Goal: Task Accomplishment & Management: Manage account settings

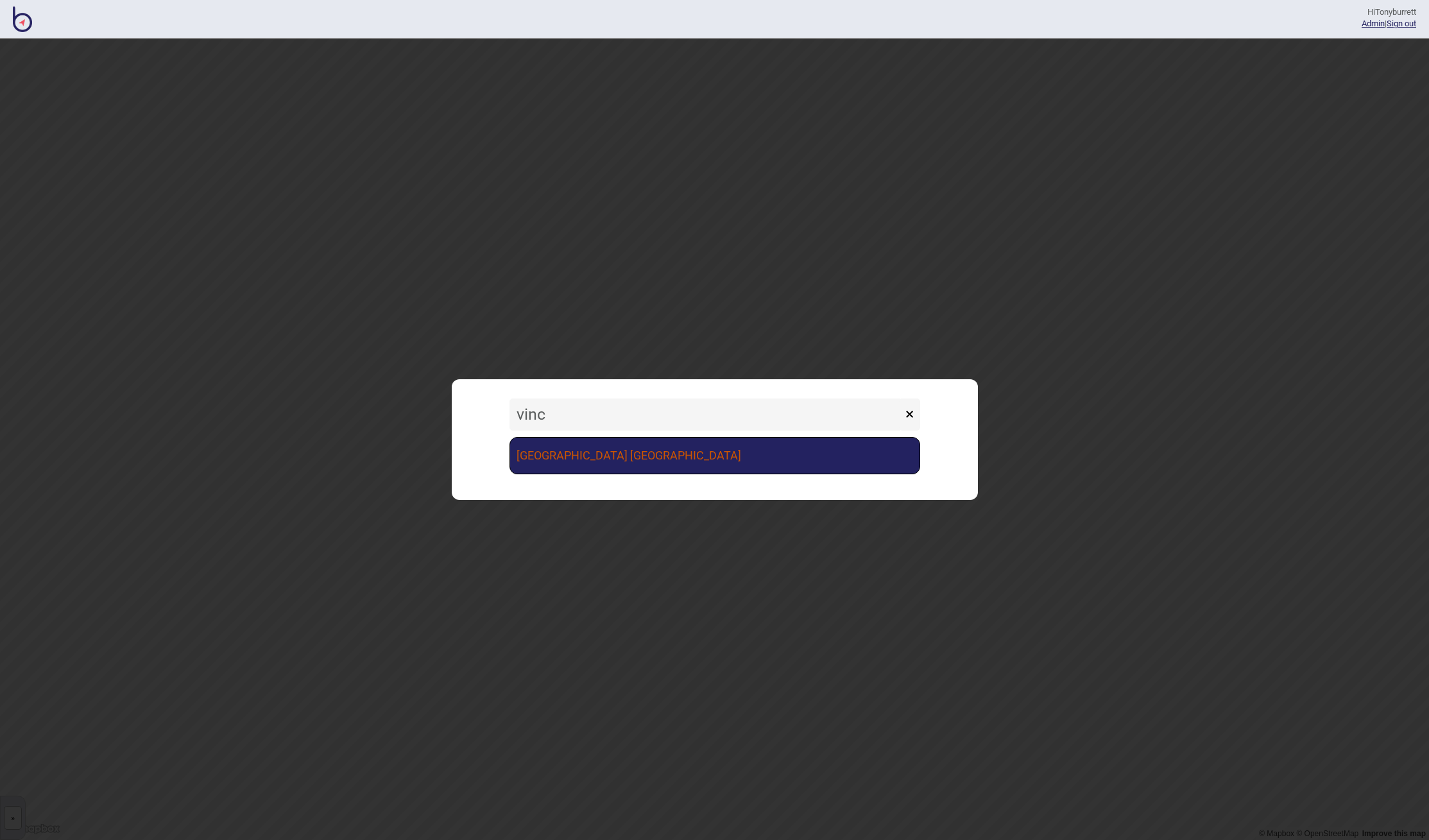
type input "vinc"
click at [540, 460] on link "[GEOGRAPHIC_DATA] [GEOGRAPHIC_DATA]" at bounding box center [715, 455] width 411 height 37
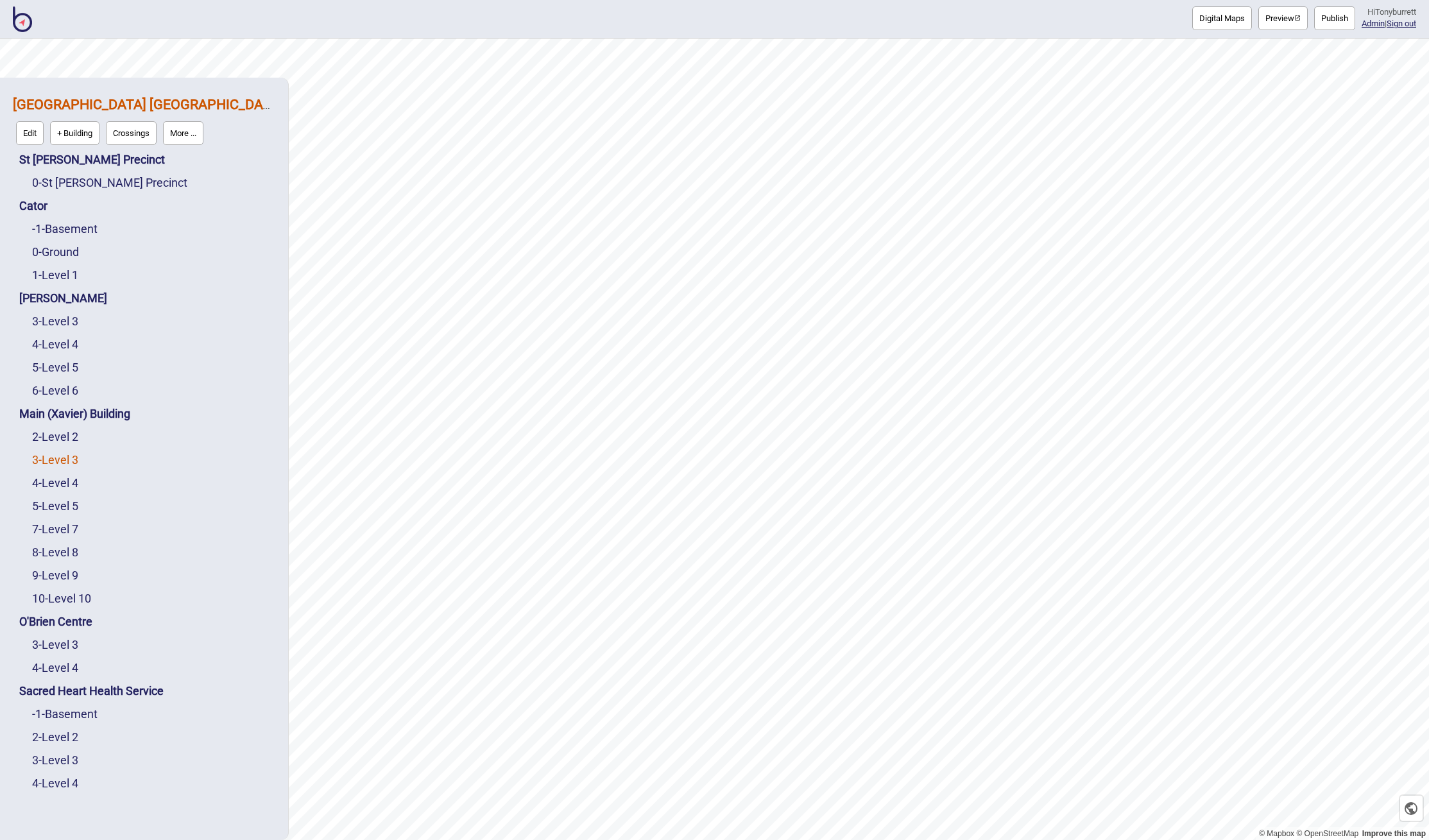
click at [54, 460] on link "3 - Level 3" at bounding box center [55, 460] width 46 height 14
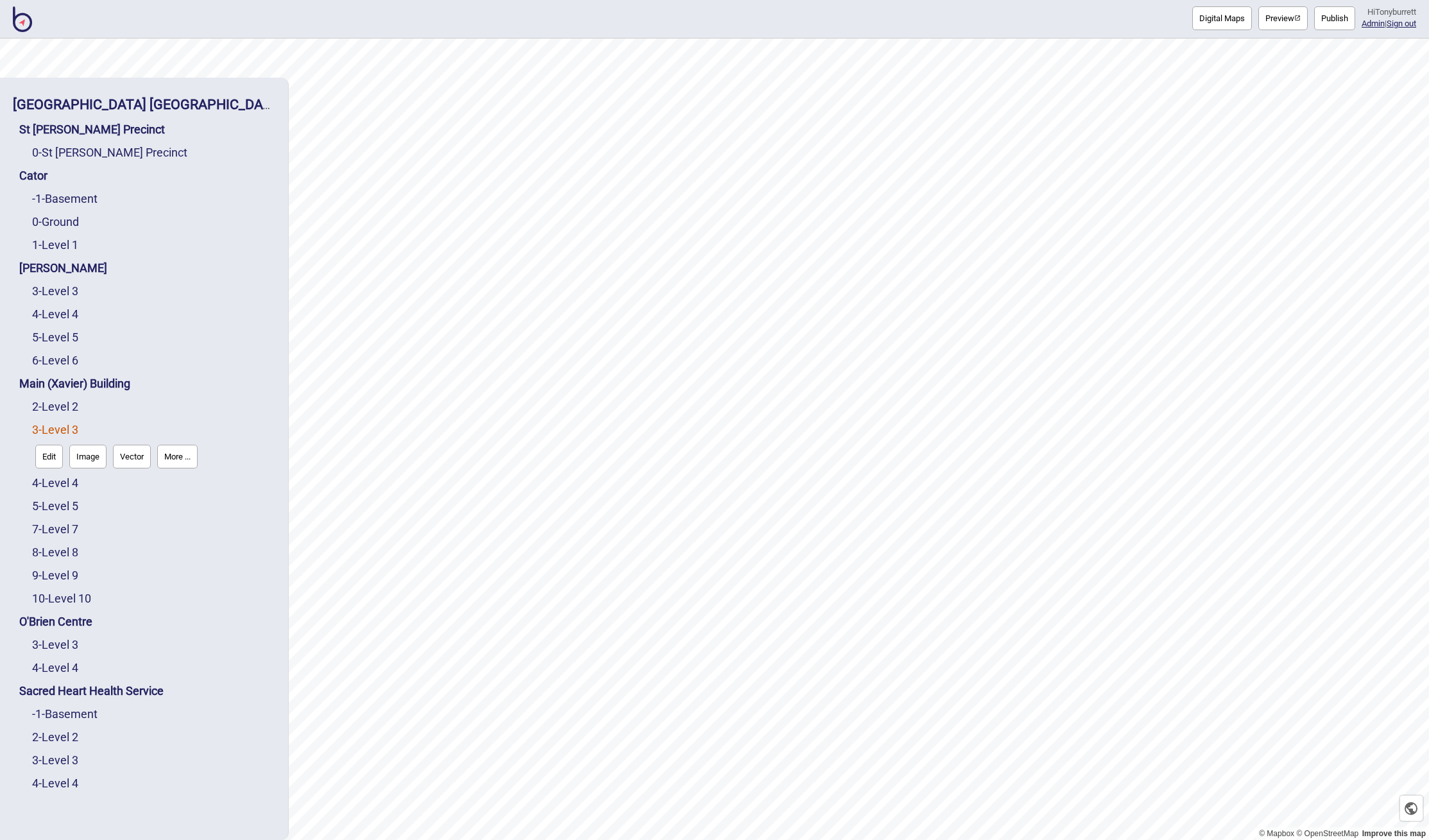
click at [51, 461] on button "Edit" at bounding box center [49, 457] width 27 height 24
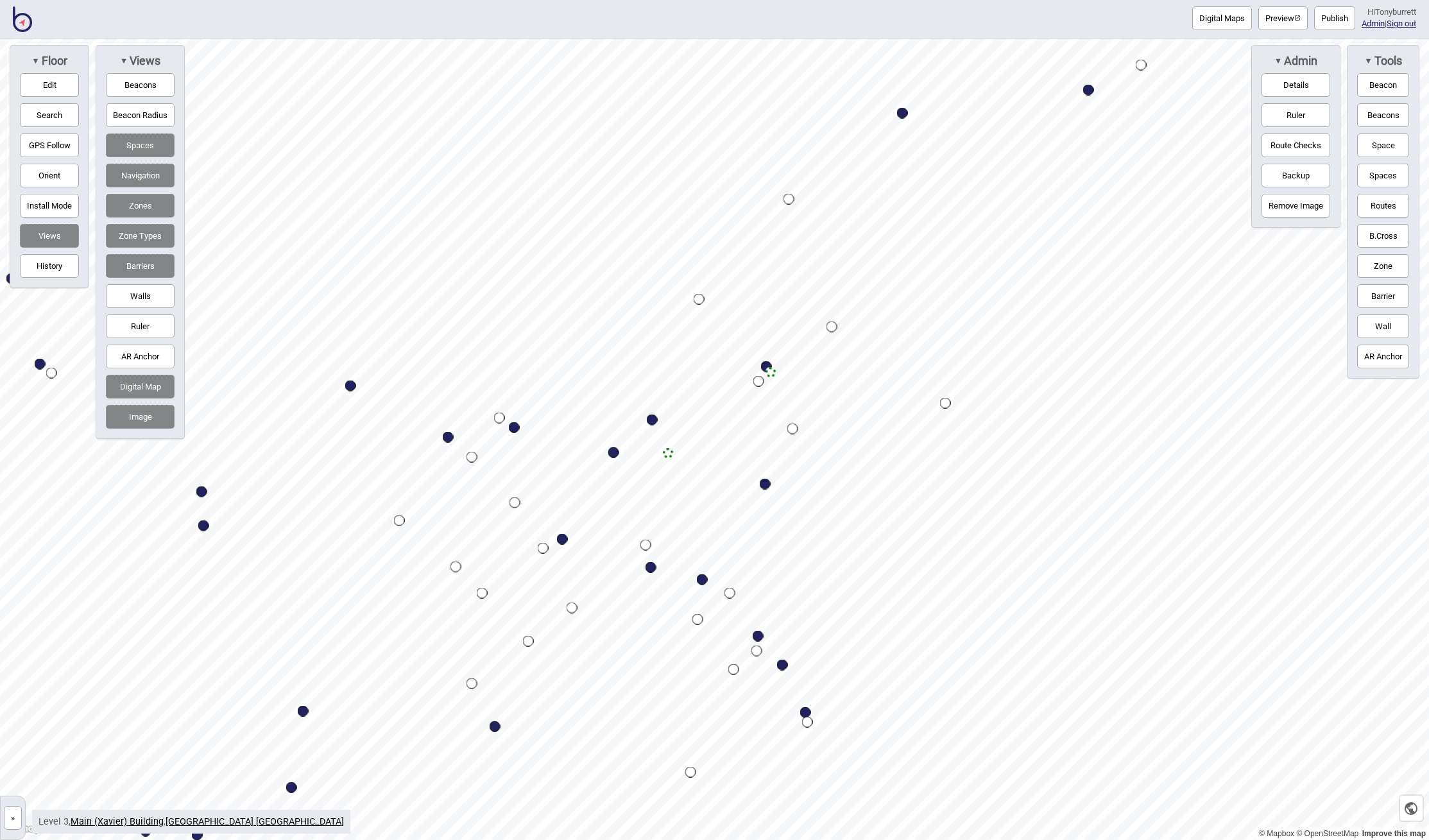
drag, startPoint x: 137, startPoint y: 419, endPoint x: 176, endPoint y: 422, distance: 39.1
click at [139, 419] on button "Image" at bounding box center [140, 417] width 69 height 24
click at [140, 405] on button "Image" at bounding box center [140, 417] width 69 height 24
click at [140, 380] on button "Digital Map" at bounding box center [140, 386] width 69 height 24
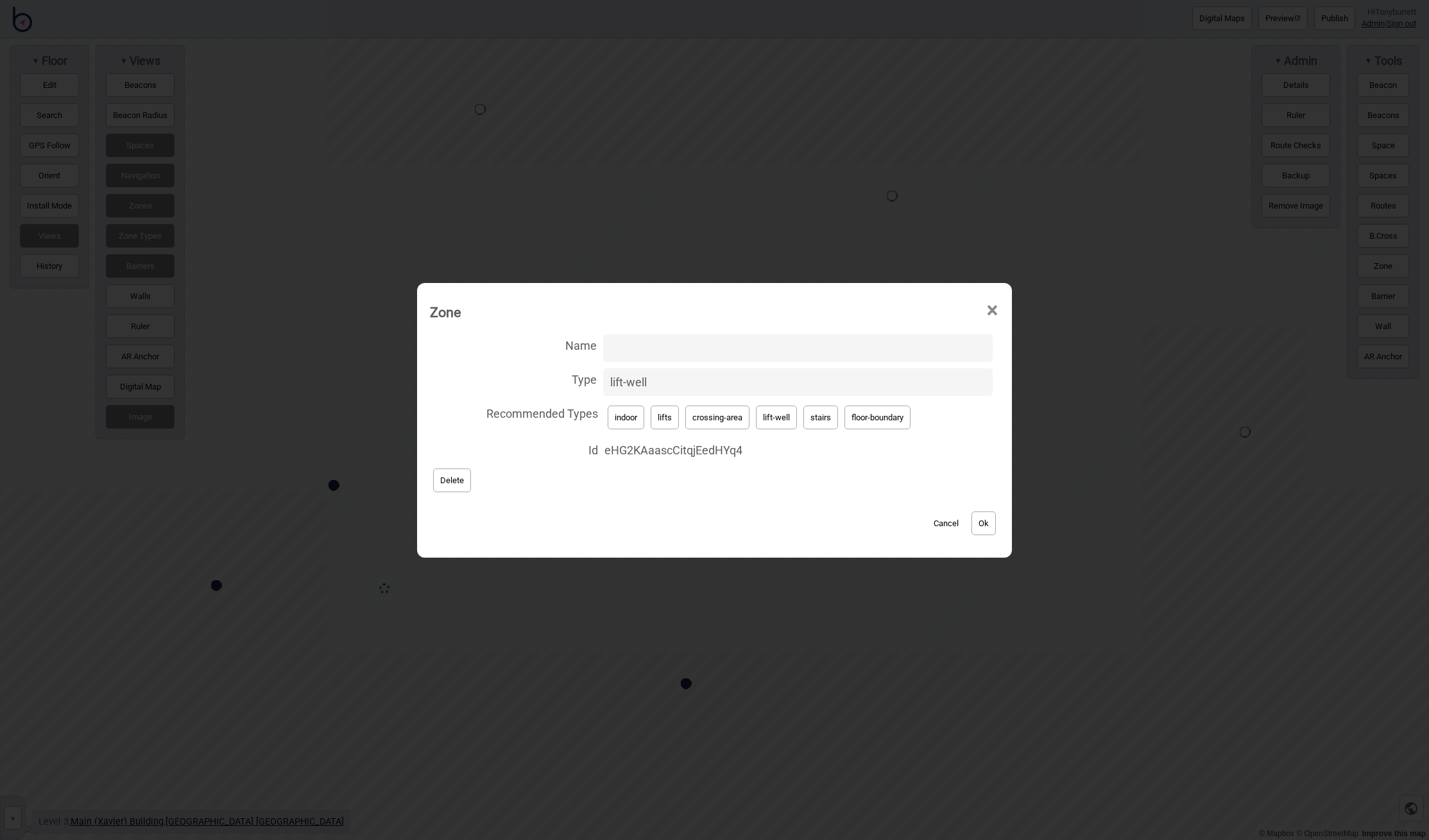
click at [607, 380] on input "lift-well" at bounding box center [798, 382] width 390 height 27
drag, startPoint x: 719, startPoint y: 382, endPoint x: 521, endPoint y: 369, distance: 198.4
click at [521, 369] on label "Type lift-well" at bounding box center [714, 382] width 569 height 34
click at [603, 369] on input "lift-well" at bounding box center [798, 382] width 390 height 27
click at [942, 522] on button "Cancel" at bounding box center [946, 523] width 37 height 24
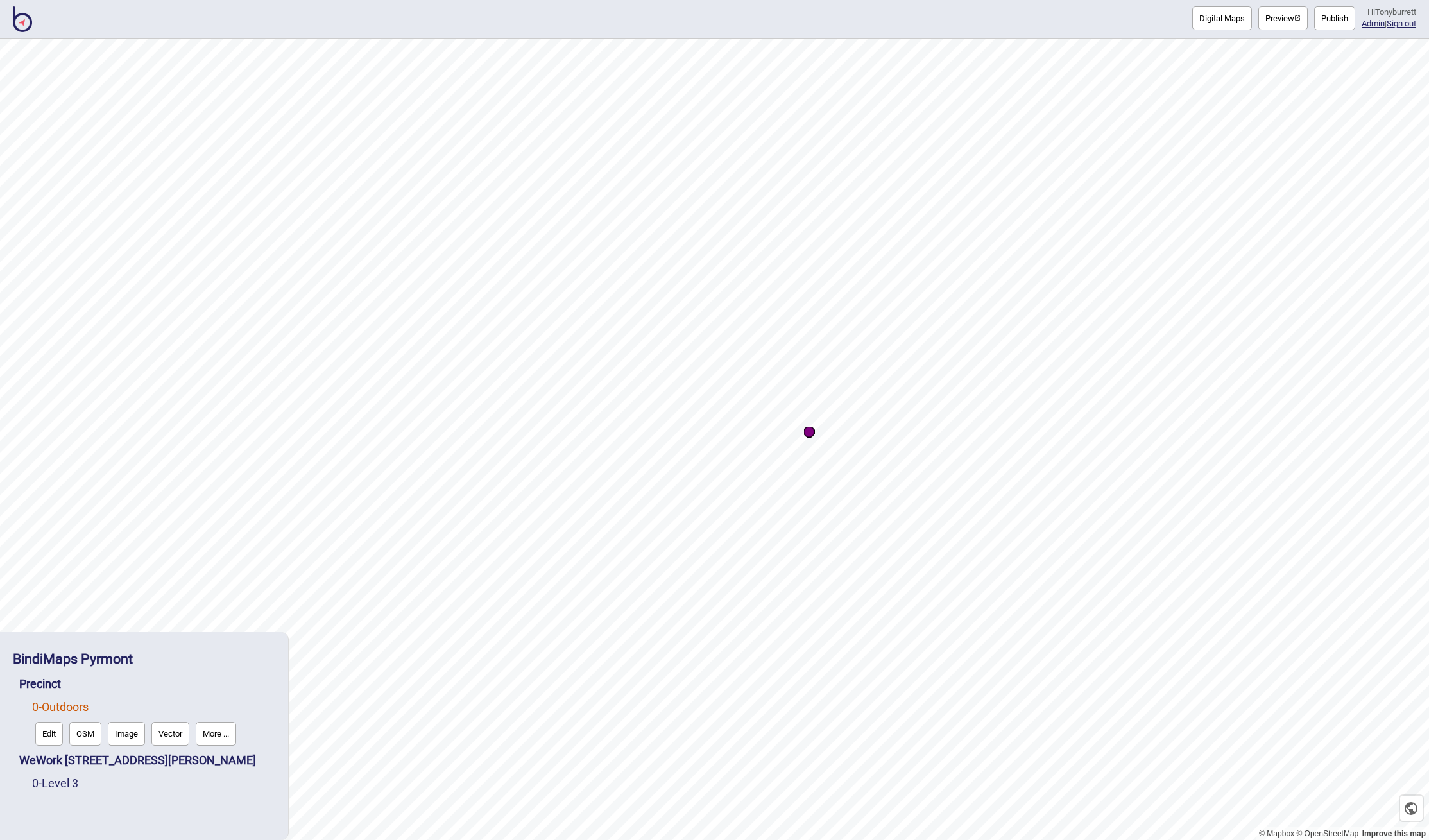
drag, startPoint x: 28, startPoint y: 22, endPoint x: 37, endPoint y: 25, distance: 9.5
click at [28, 22] on img at bounding box center [22, 20] width 20 height 26
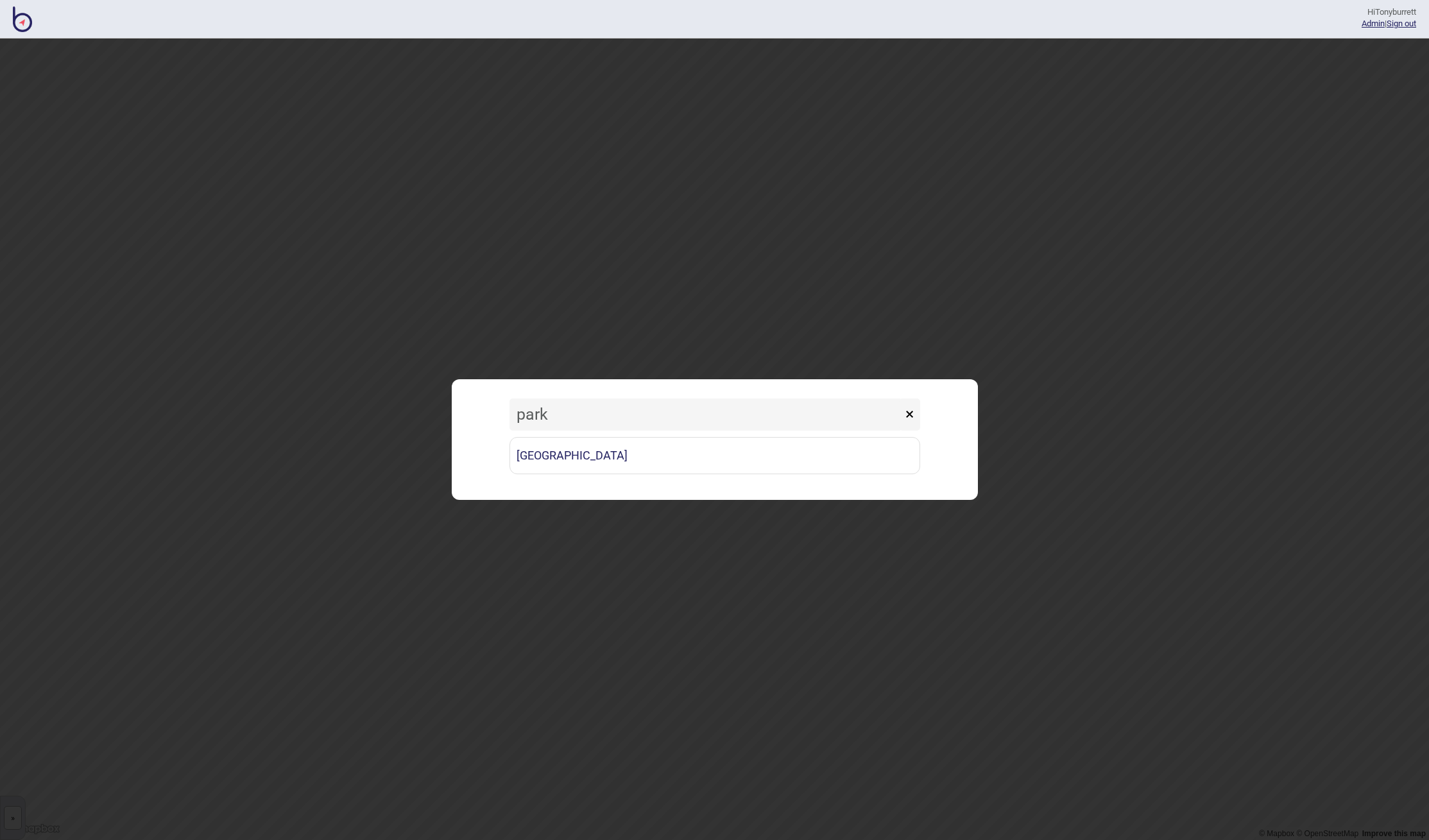
type input "park"
click at [565, 460] on div "[GEOGRAPHIC_DATA]" at bounding box center [715, 455] width 411 height 37
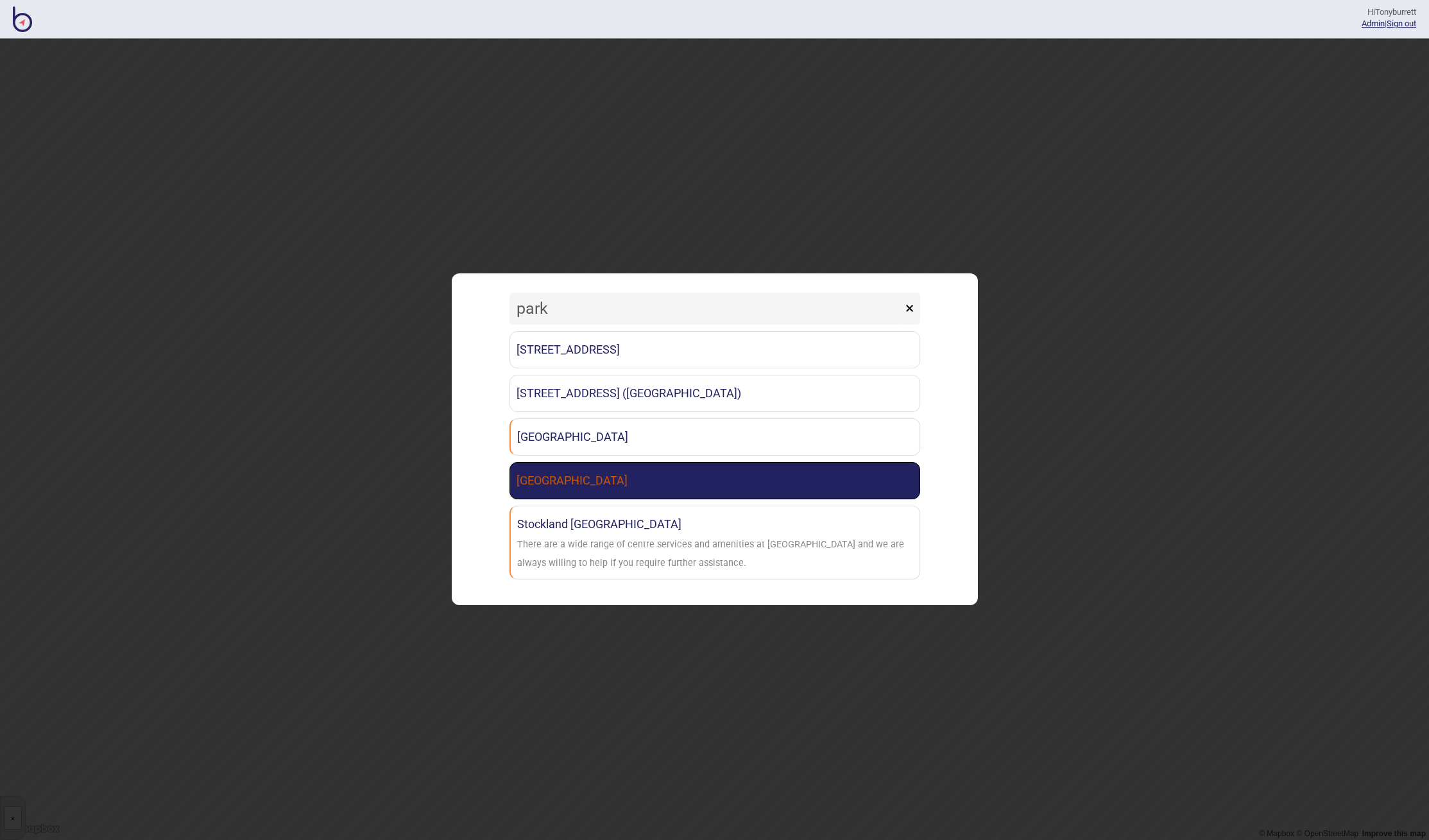
click at [563, 477] on link "[GEOGRAPHIC_DATA]" at bounding box center [715, 481] width 411 height 37
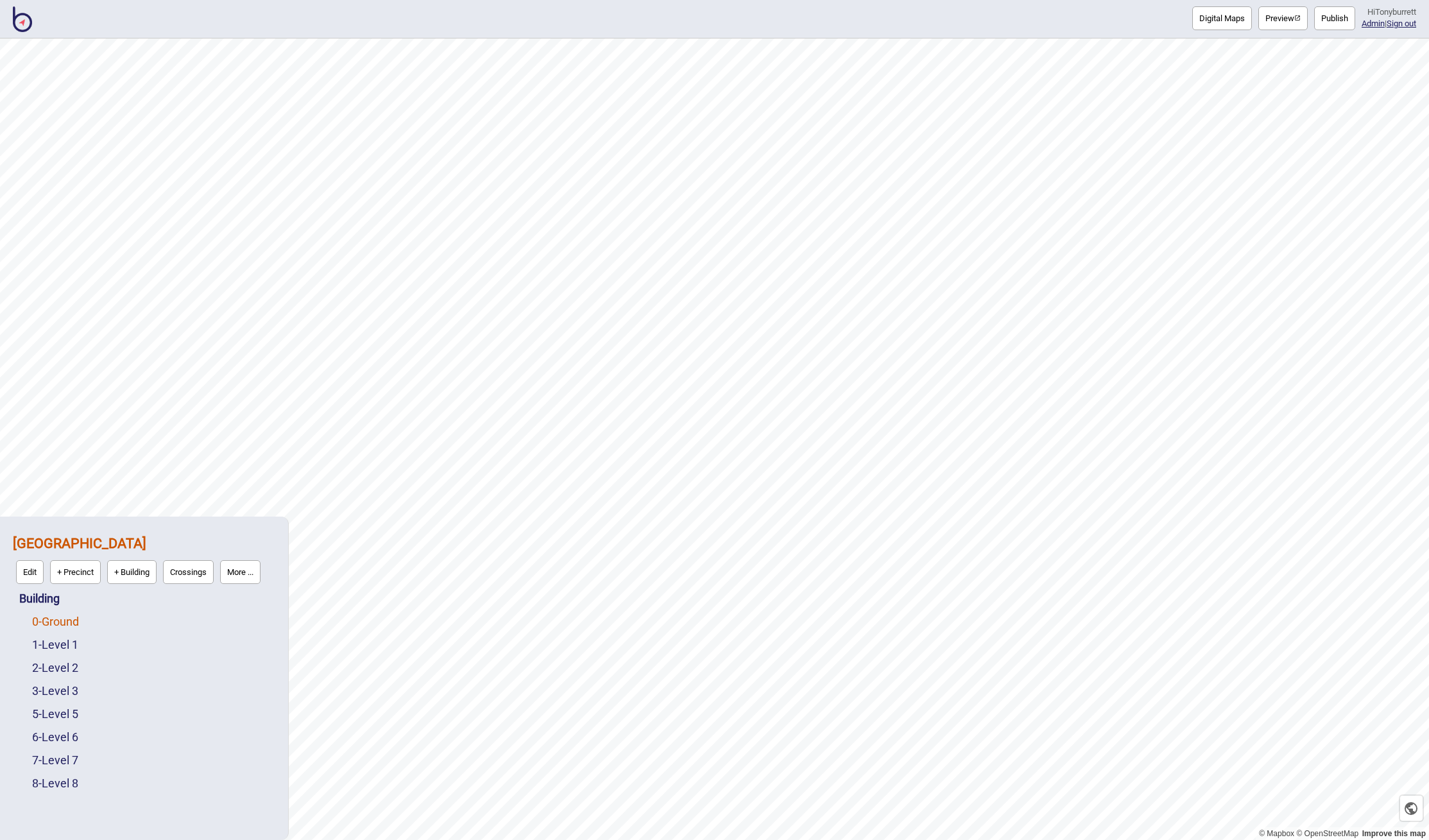
click at [59, 623] on link "0 - Ground" at bounding box center [55, 621] width 47 height 14
click at [46, 625] on button "Edit" at bounding box center [49, 619] width 27 height 24
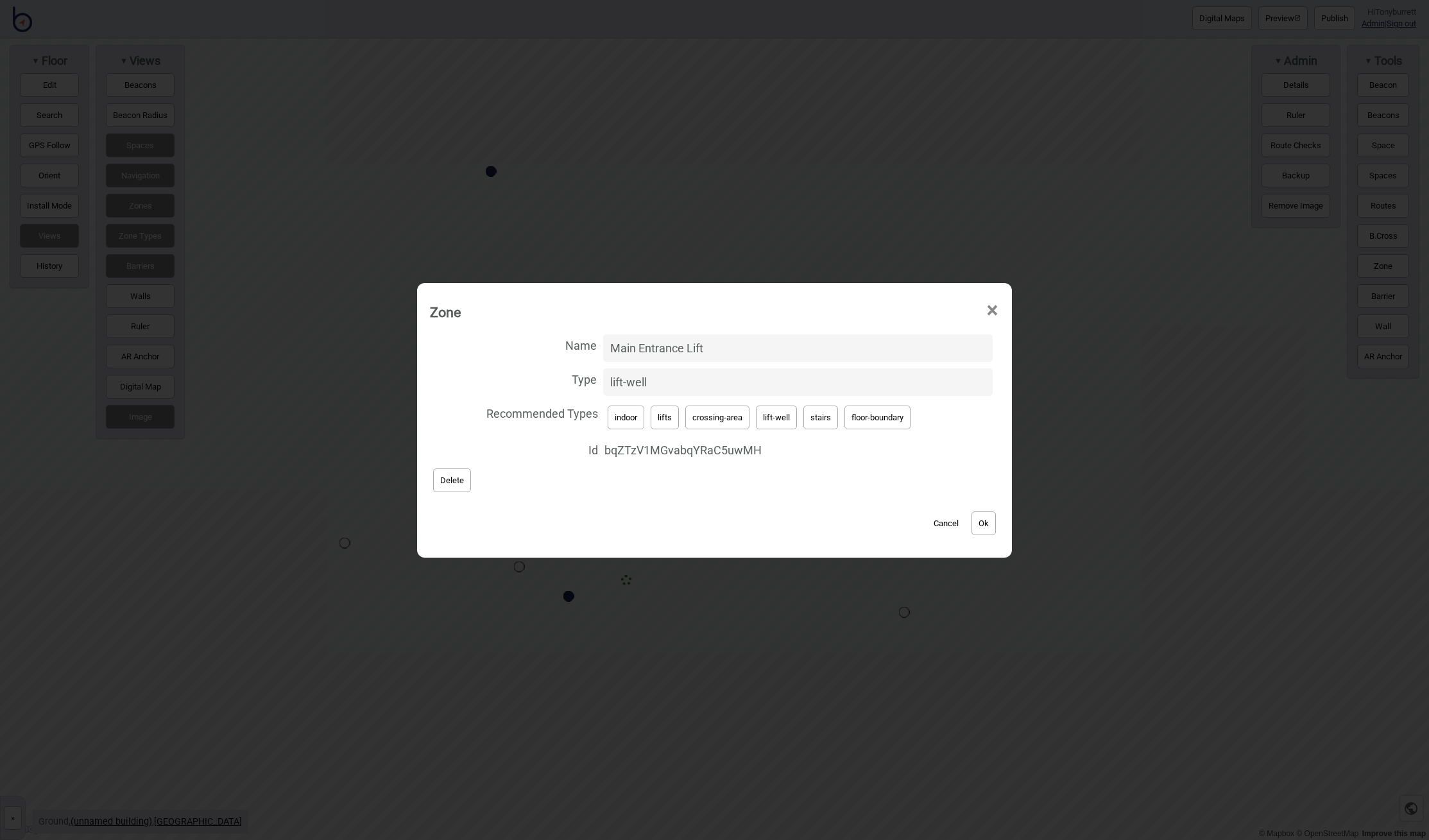
click at [940, 520] on button "Cancel" at bounding box center [946, 523] width 37 height 24
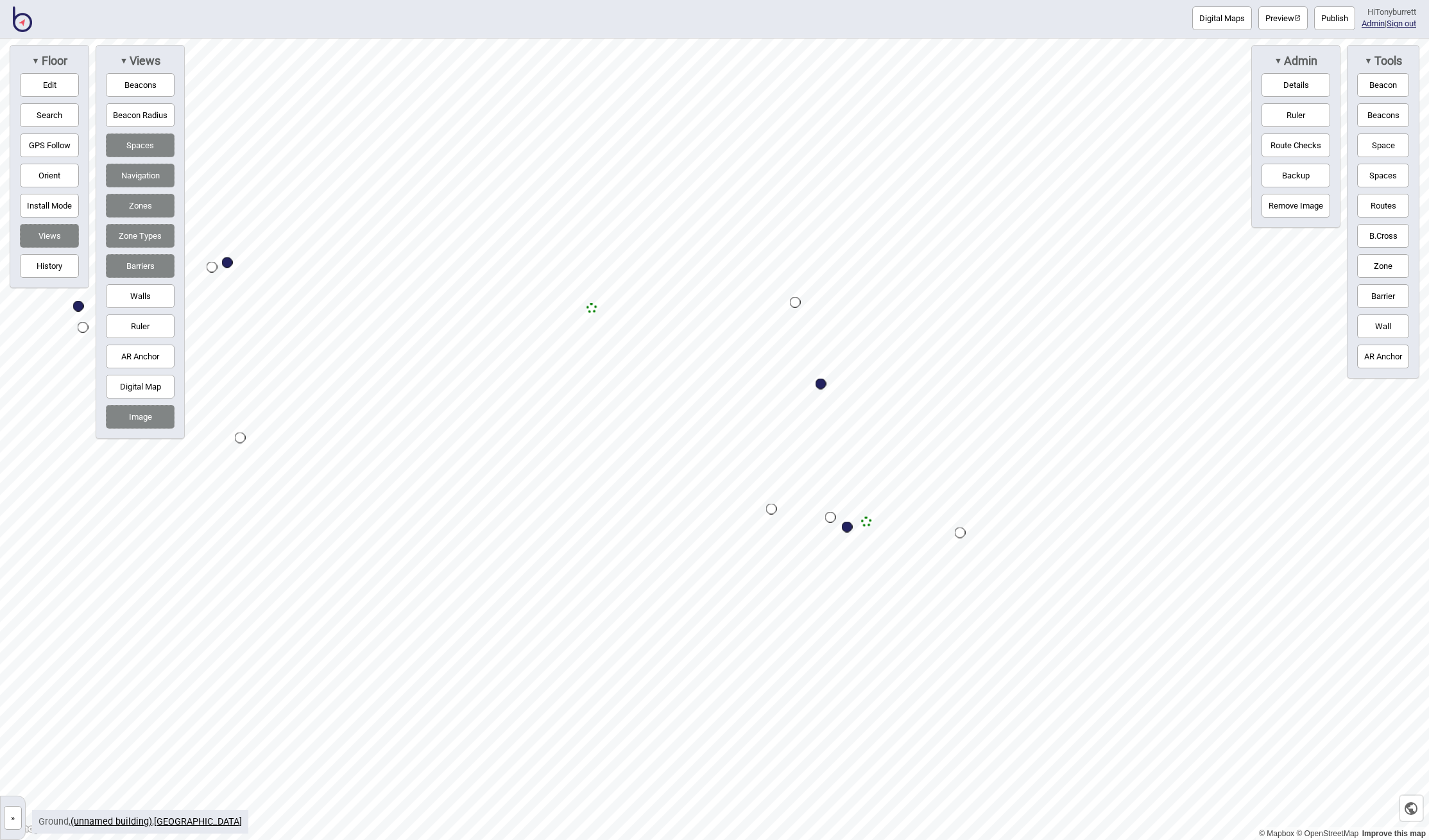
click at [14, 11] on img at bounding box center [22, 20] width 20 height 26
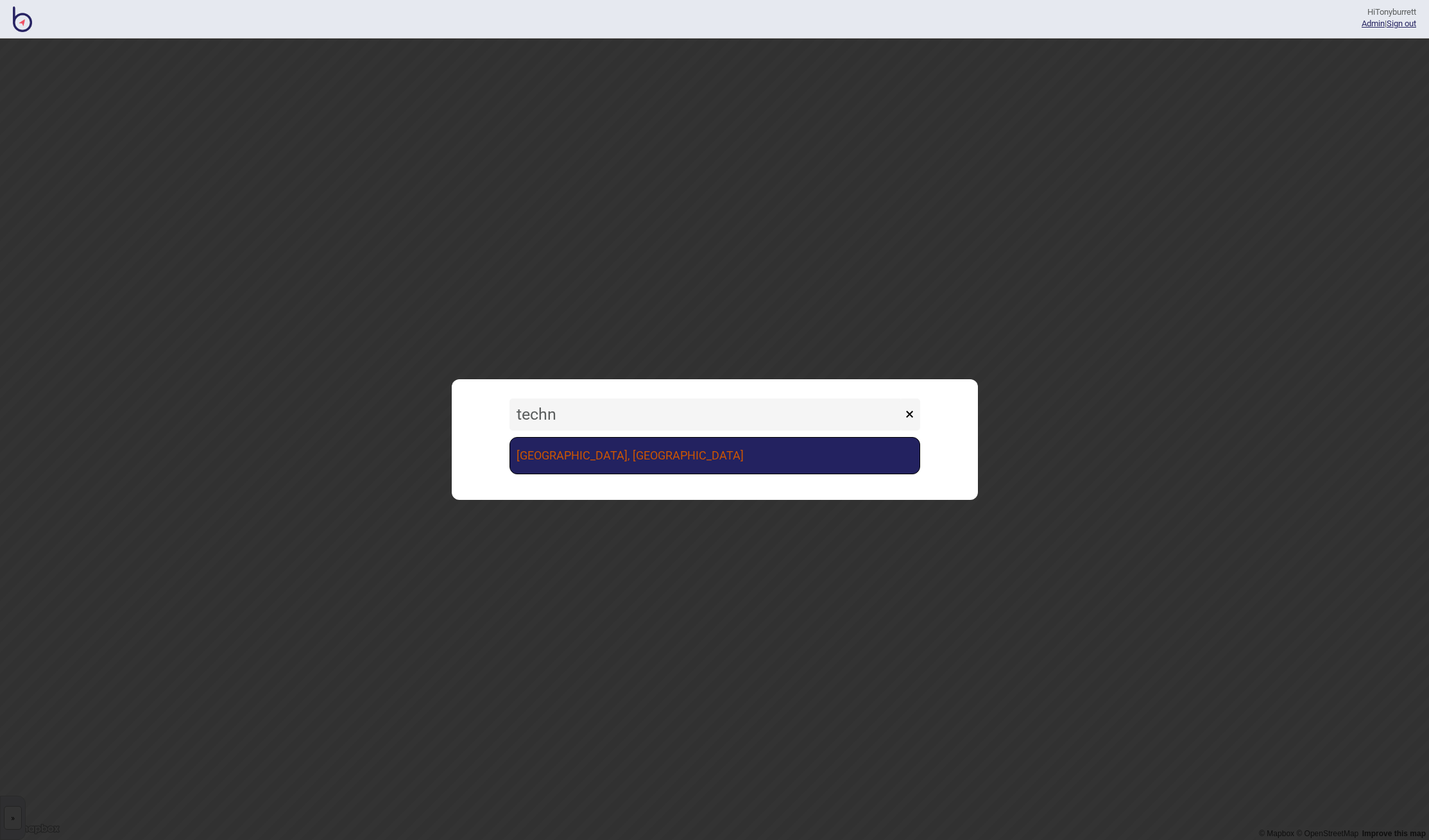
type input "techn"
click at [683, 463] on link "Canberra Institute of Technology, Woden Campus" at bounding box center [715, 455] width 411 height 37
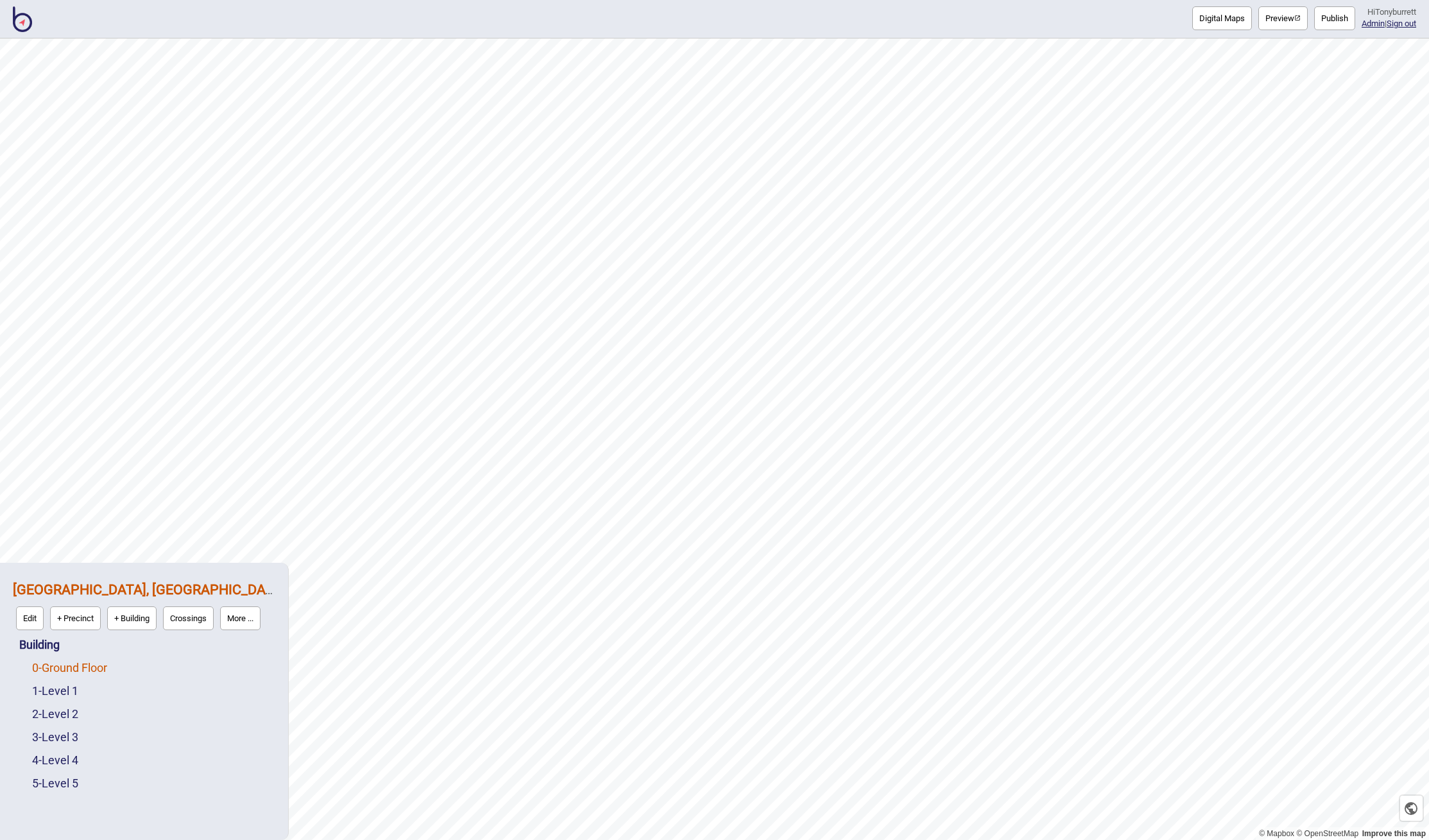
click at [63, 672] on link "0 - Ground Floor" at bounding box center [70, 668] width 75 height 14
click at [57, 675] on button "Edit" at bounding box center [49, 665] width 27 height 24
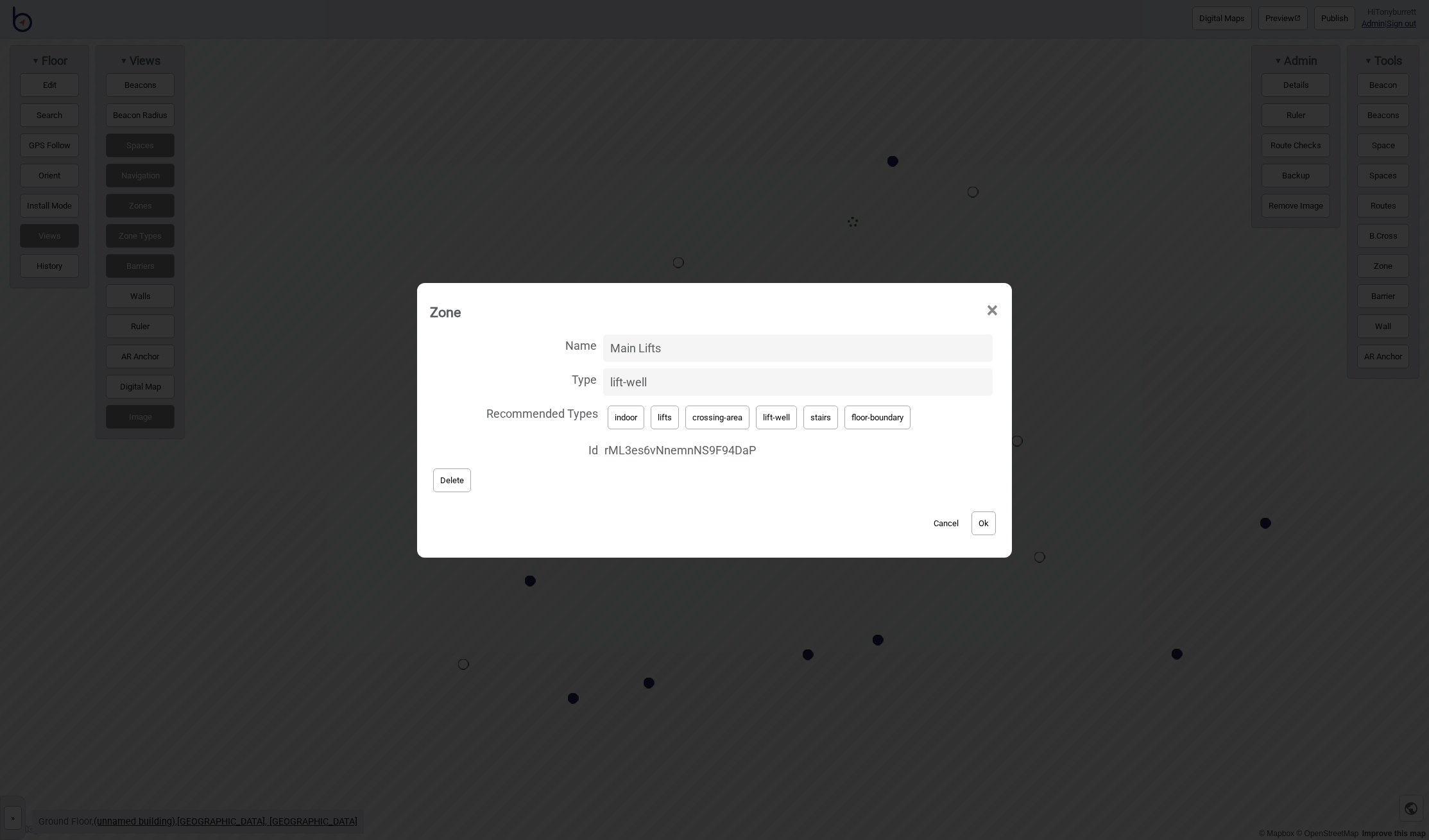
click at [944, 525] on button "Cancel" at bounding box center [946, 523] width 37 height 24
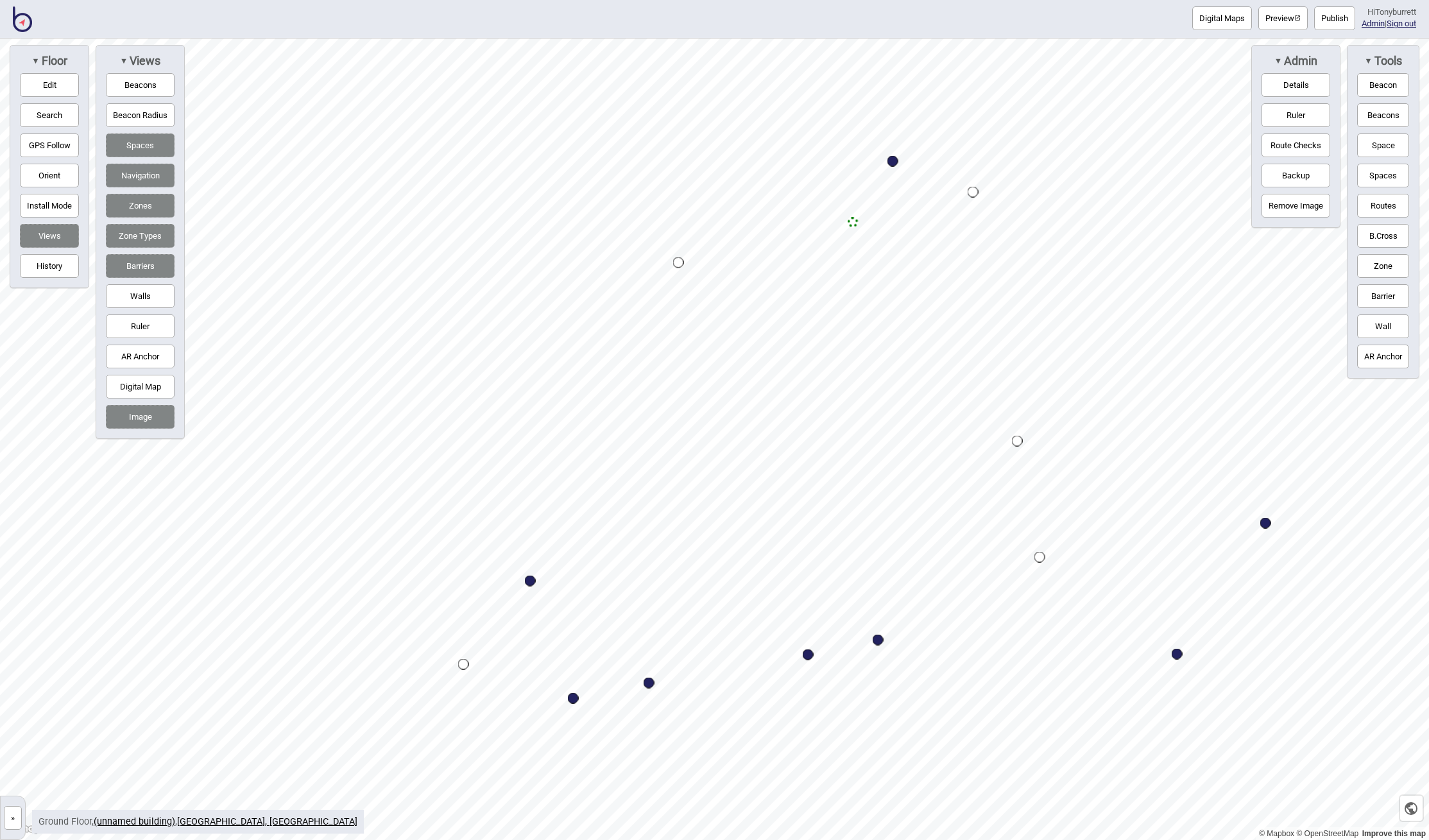
drag, startPoint x: 12, startPoint y: 826, endPoint x: 32, endPoint y: 791, distance: 40.3
click at [12, 826] on button "»" at bounding box center [13, 818] width 18 height 24
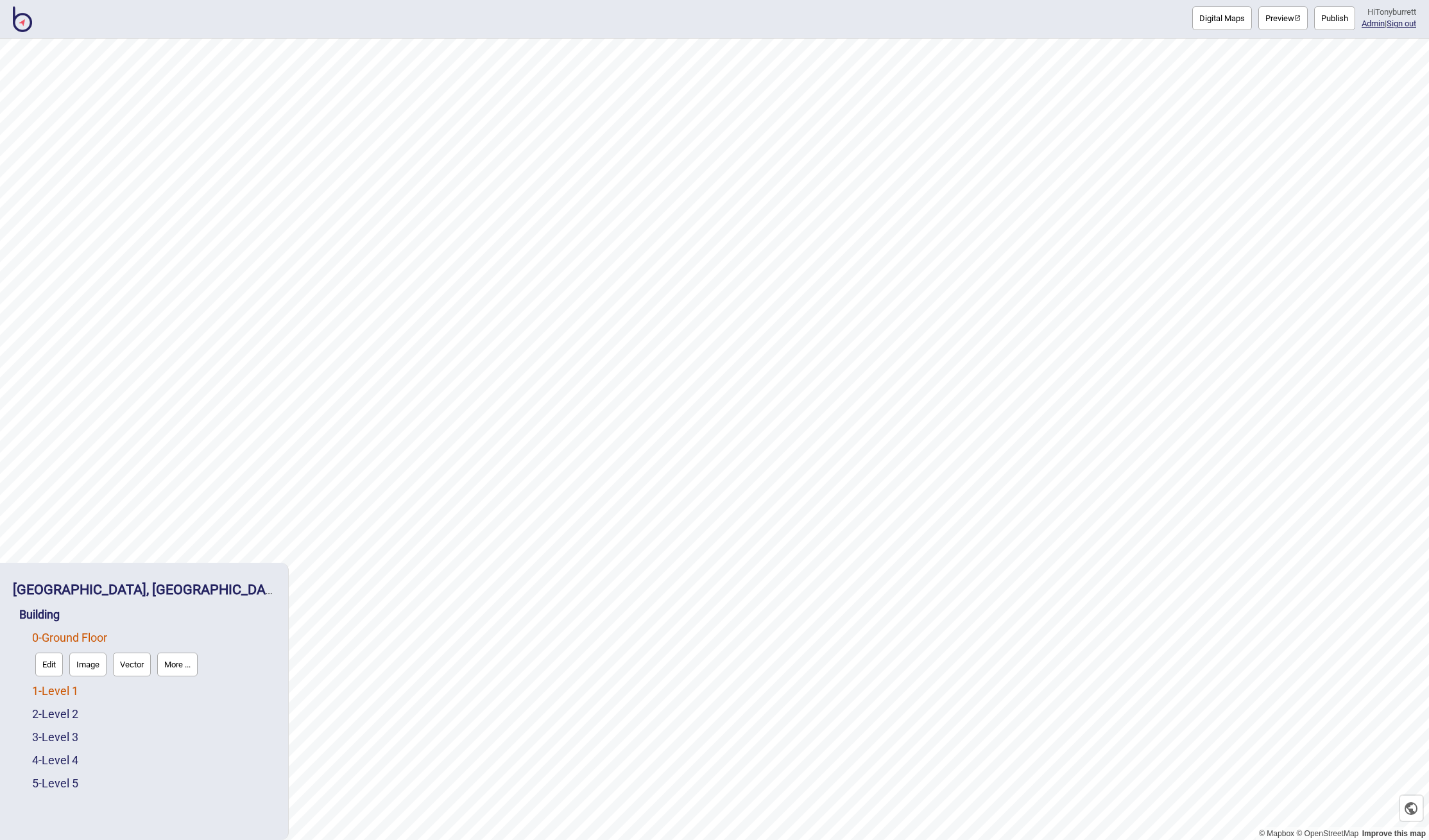
click at [58, 696] on link "1 - Level 1" at bounding box center [55, 691] width 46 height 14
click at [52, 695] on button "Edit" at bounding box center [49, 688] width 27 height 24
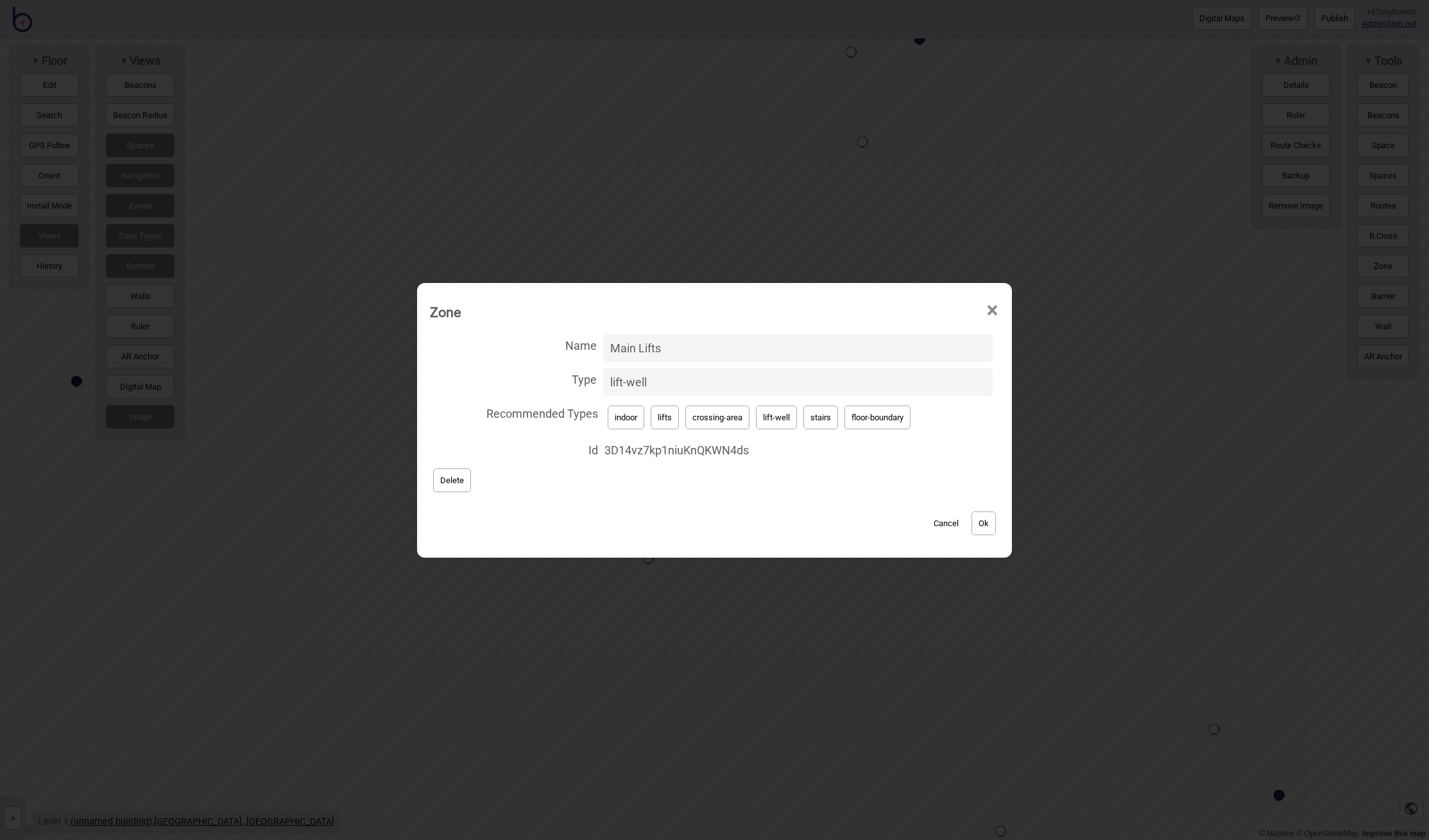
click at [940, 522] on button "Cancel" at bounding box center [946, 523] width 37 height 24
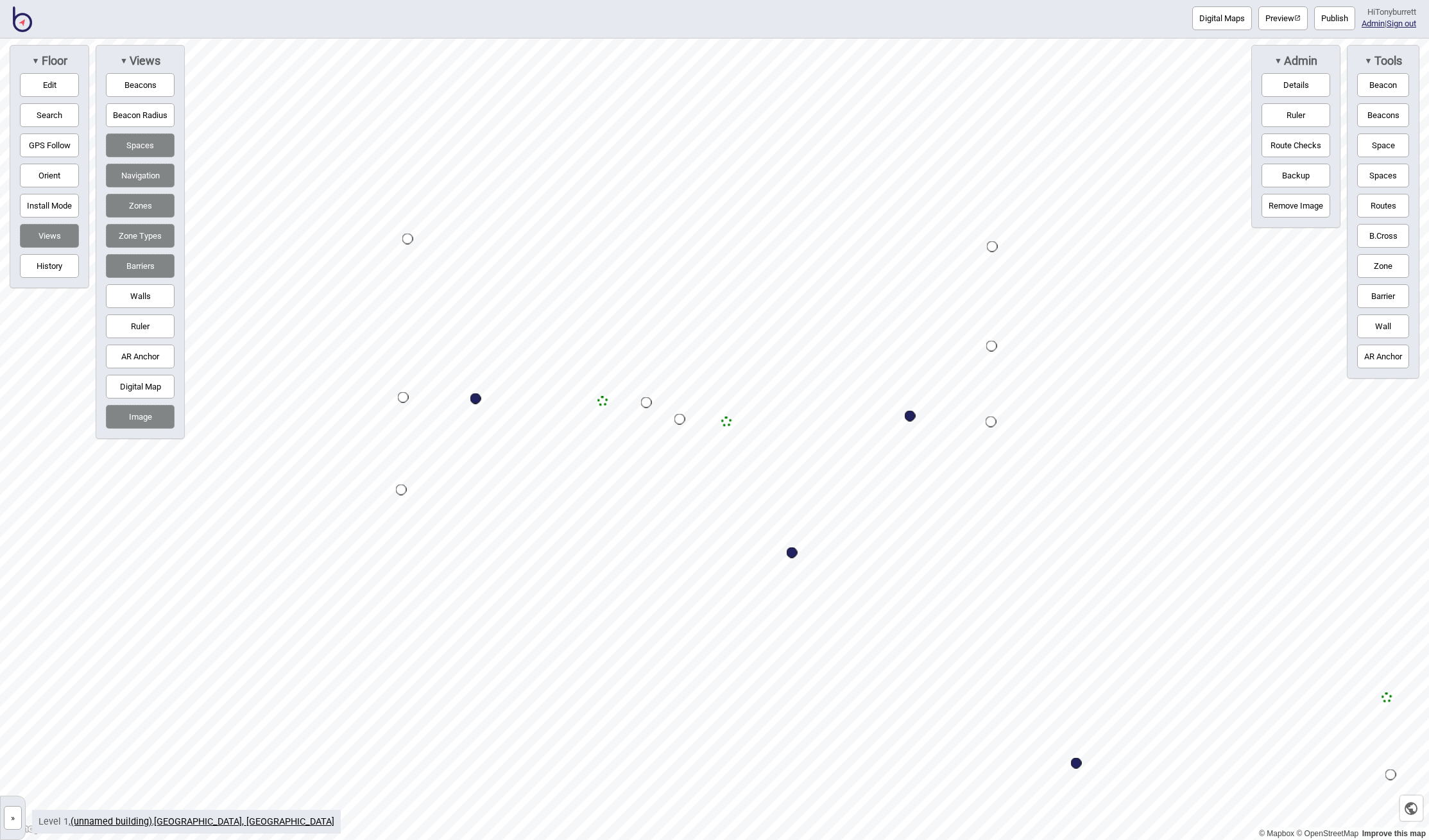
click at [26, 22] on img at bounding box center [22, 20] width 20 height 26
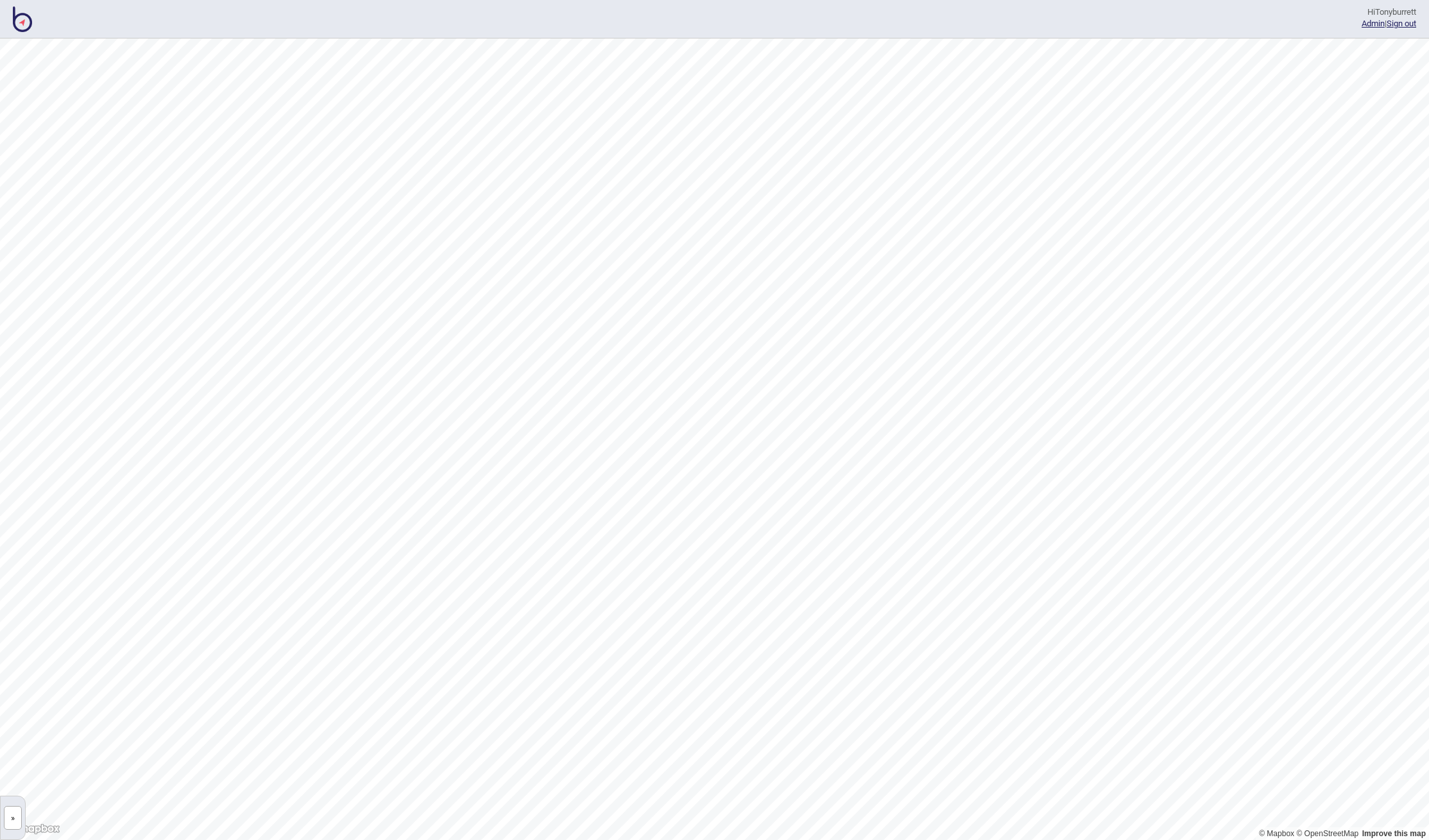
click at [26, 22] on img at bounding box center [22, 20] width 20 height 26
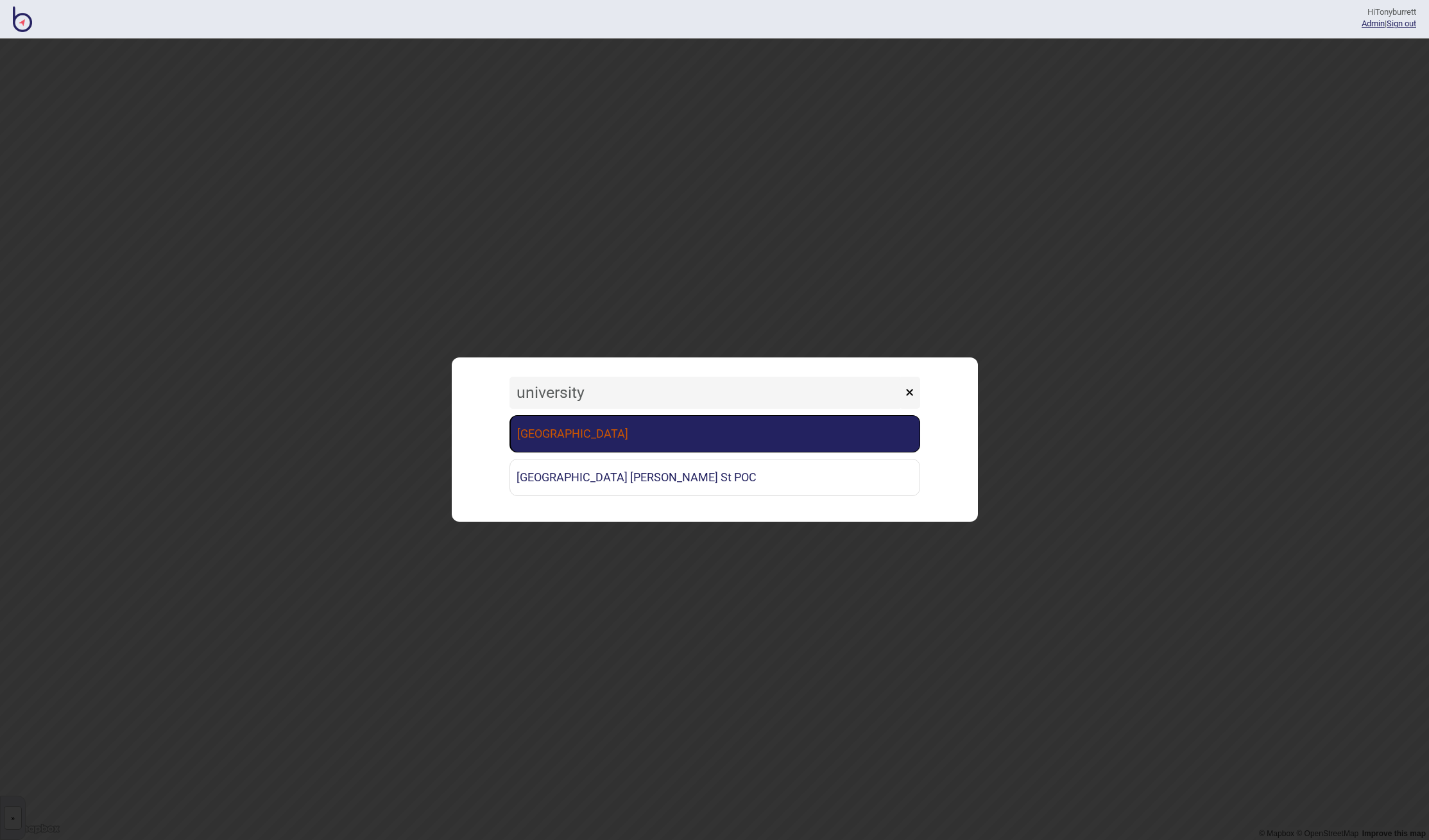
type input "university"
click at [591, 436] on link "University of Melbourne" at bounding box center [715, 434] width 411 height 37
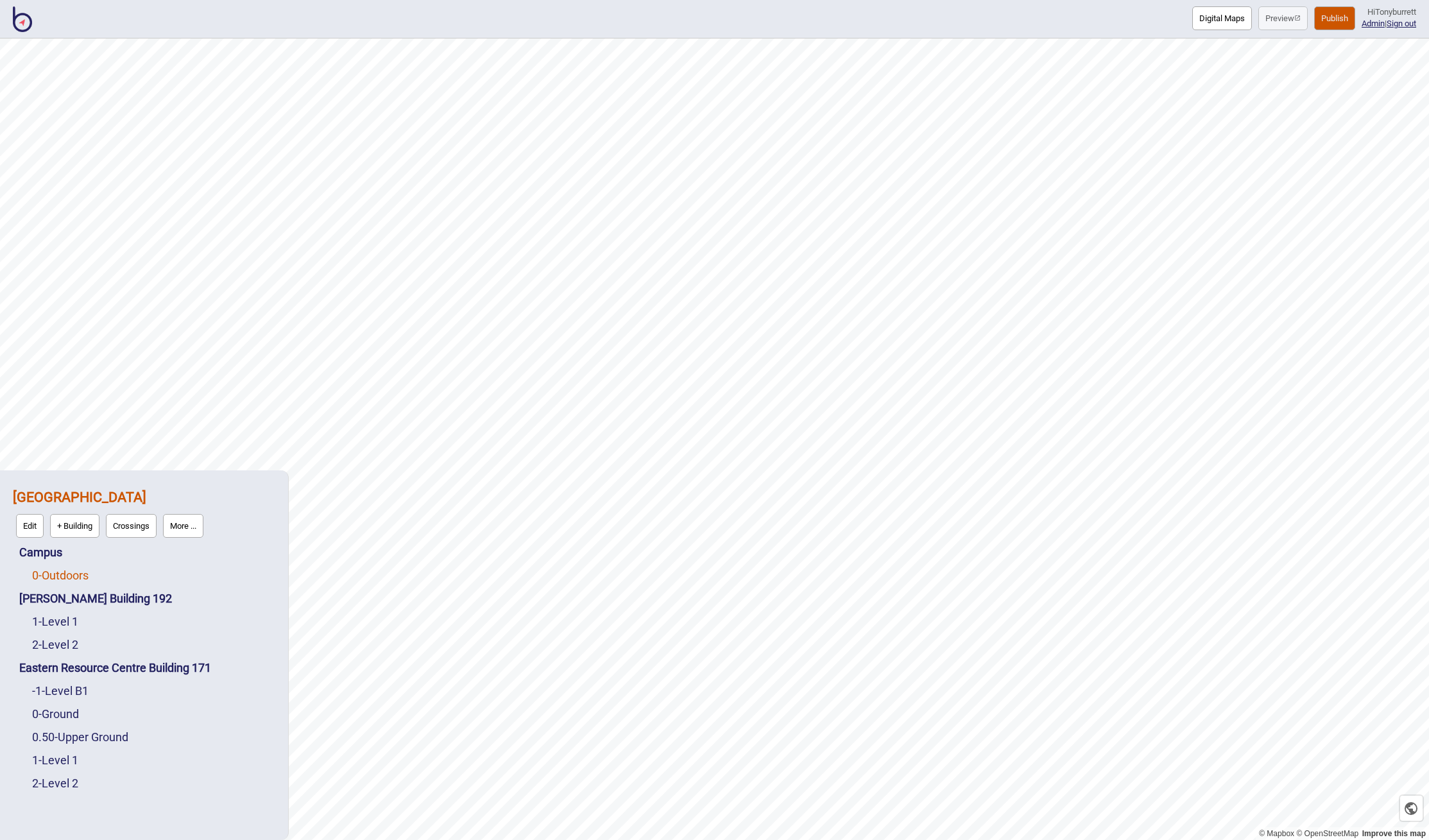
click at [59, 571] on link "0 - Outdoors" at bounding box center [60, 575] width 56 height 14
click at [59, 571] on button "Edit" at bounding box center [49, 572] width 27 height 24
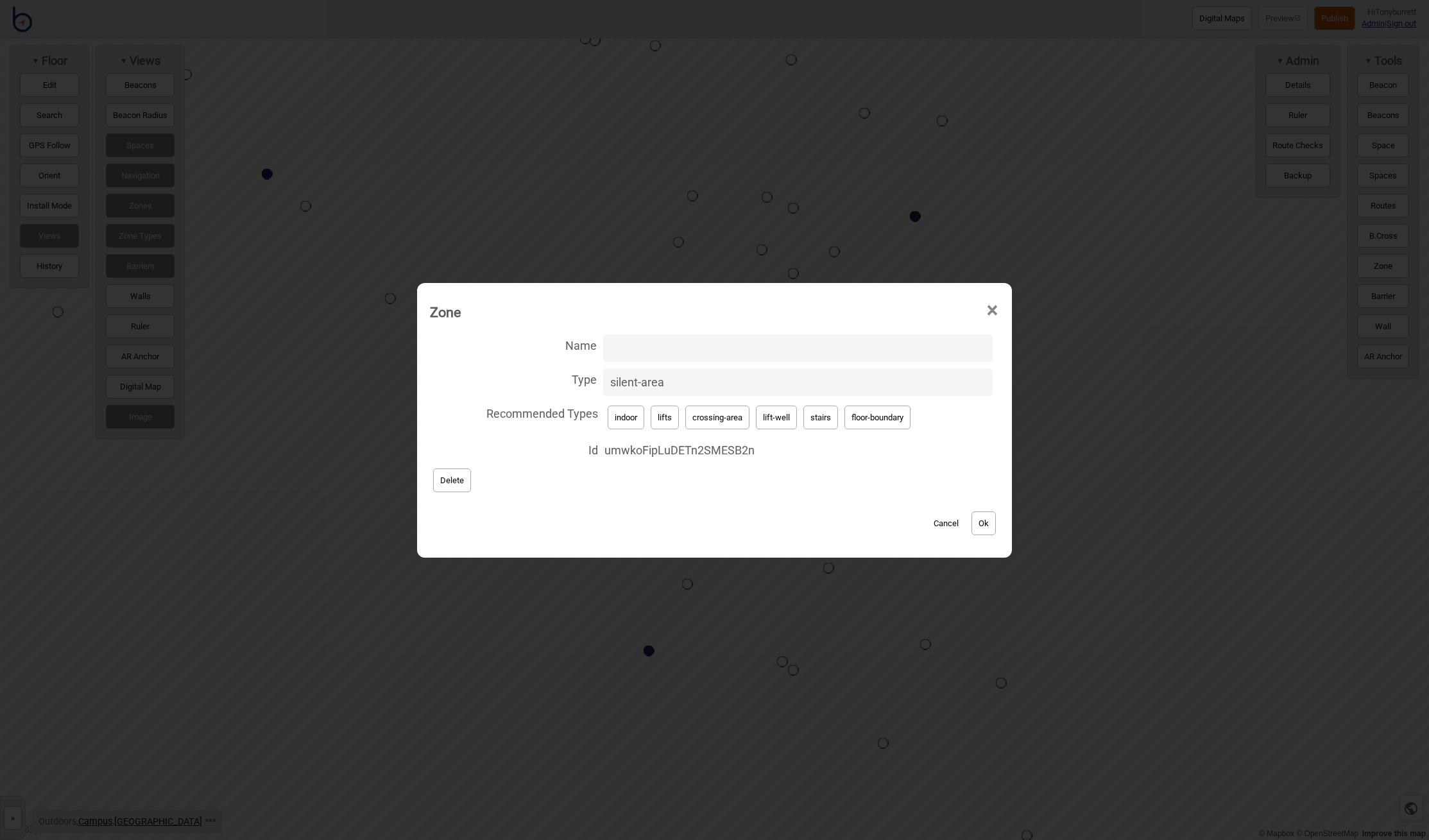
click at [947, 521] on button "Cancel" at bounding box center [946, 523] width 37 height 24
drag, startPoint x: 688, startPoint y: 383, endPoint x: 570, endPoint y: 377, distance: 118.2
click at [570, 377] on label "Type silent-area" at bounding box center [714, 382] width 569 height 34
click at [603, 377] on input "silent-area" at bounding box center [798, 382] width 390 height 27
click at [951, 523] on button "Cancel" at bounding box center [946, 523] width 37 height 24
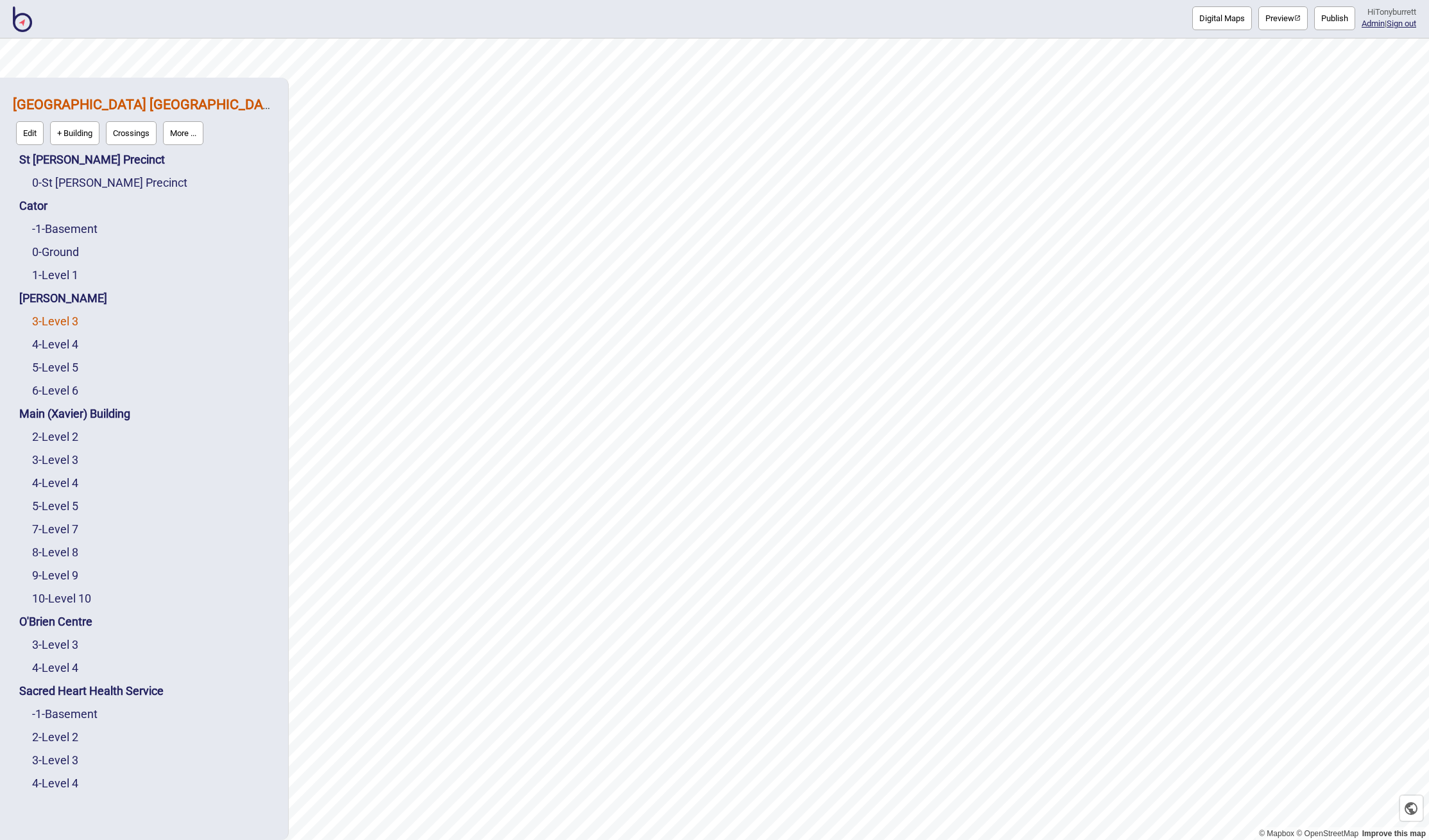
click at [56, 317] on link "3 - Level 3" at bounding box center [55, 321] width 46 height 14
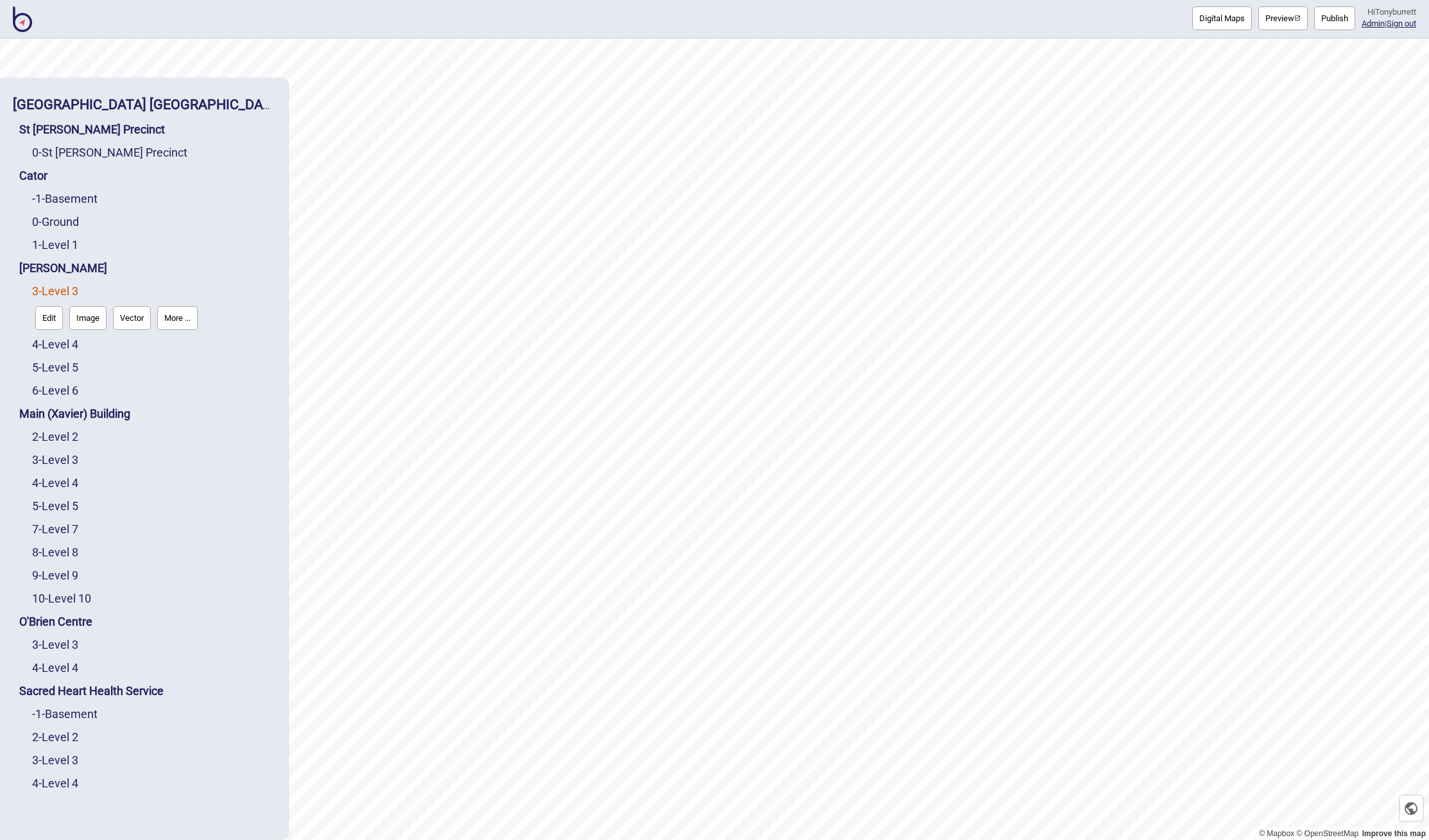
click at [55, 317] on button "Edit" at bounding box center [49, 318] width 27 height 24
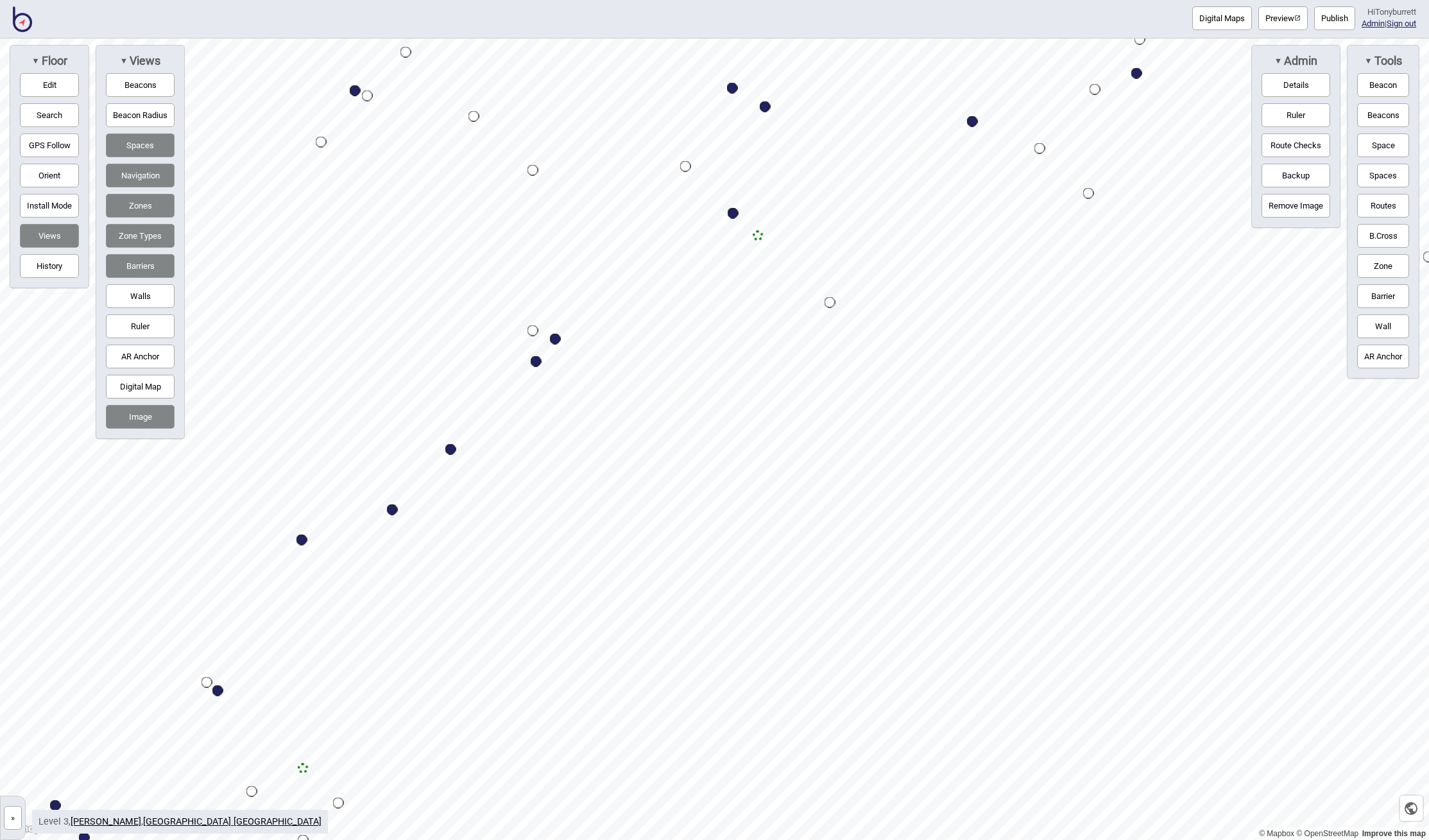
click at [12, 820] on button "»" at bounding box center [13, 818] width 18 height 24
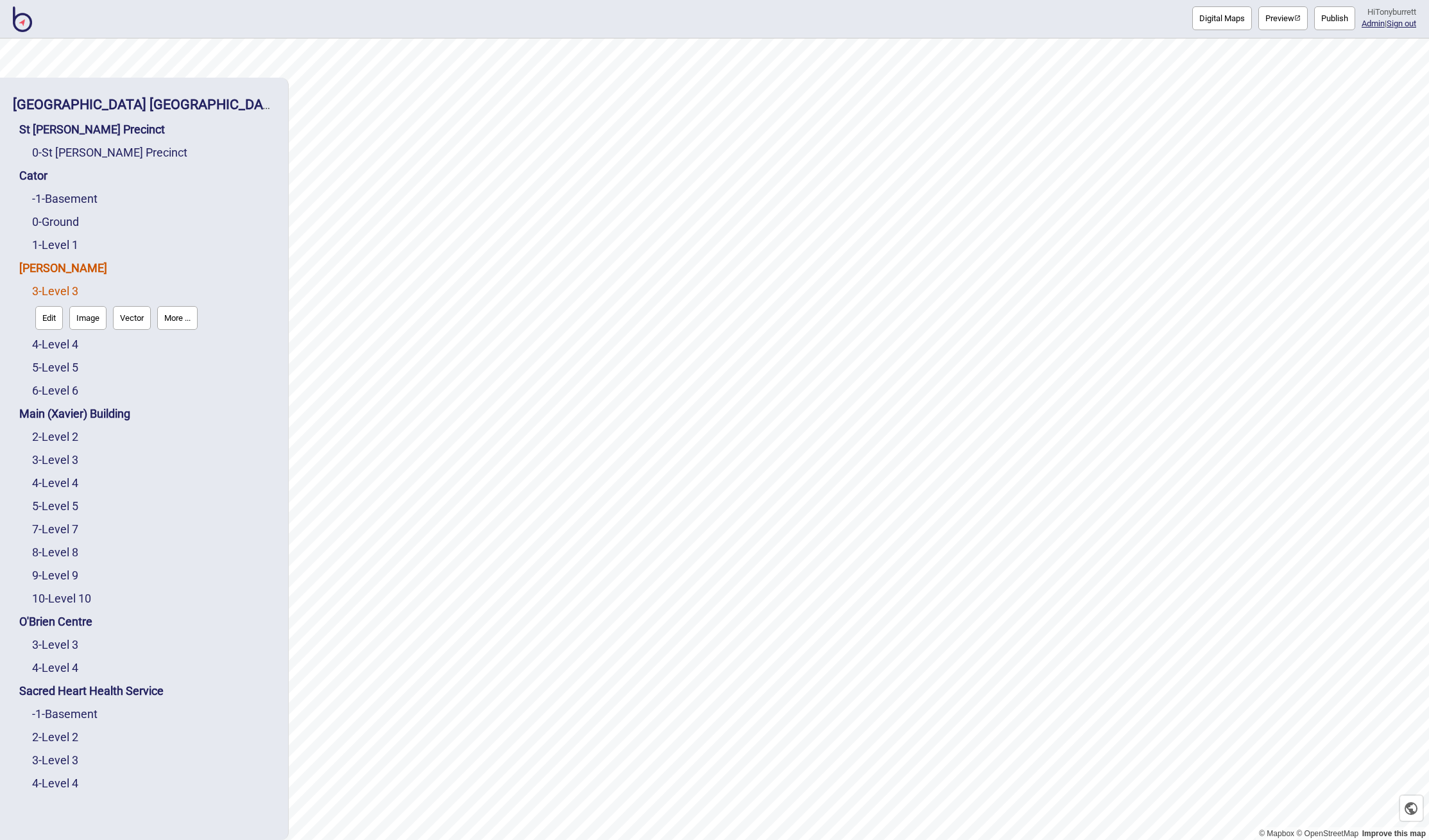
click at [51, 267] on link "[PERSON_NAME]" at bounding box center [63, 268] width 88 height 14
click at [134, 292] on button "Connections" at bounding box center [129, 295] width 60 height 24
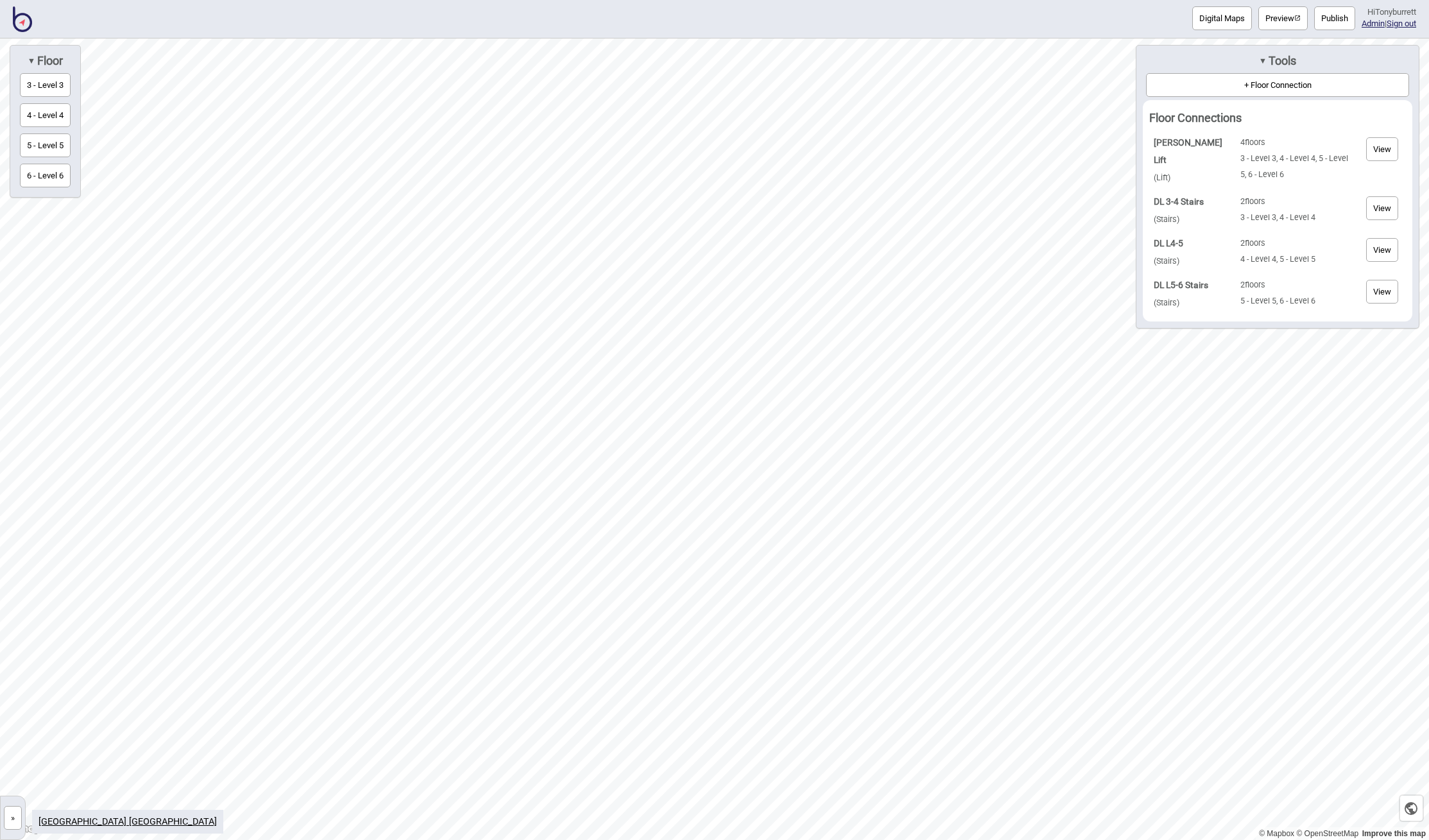
click at [1383, 151] on button "View" at bounding box center [1382, 149] width 32 height 24
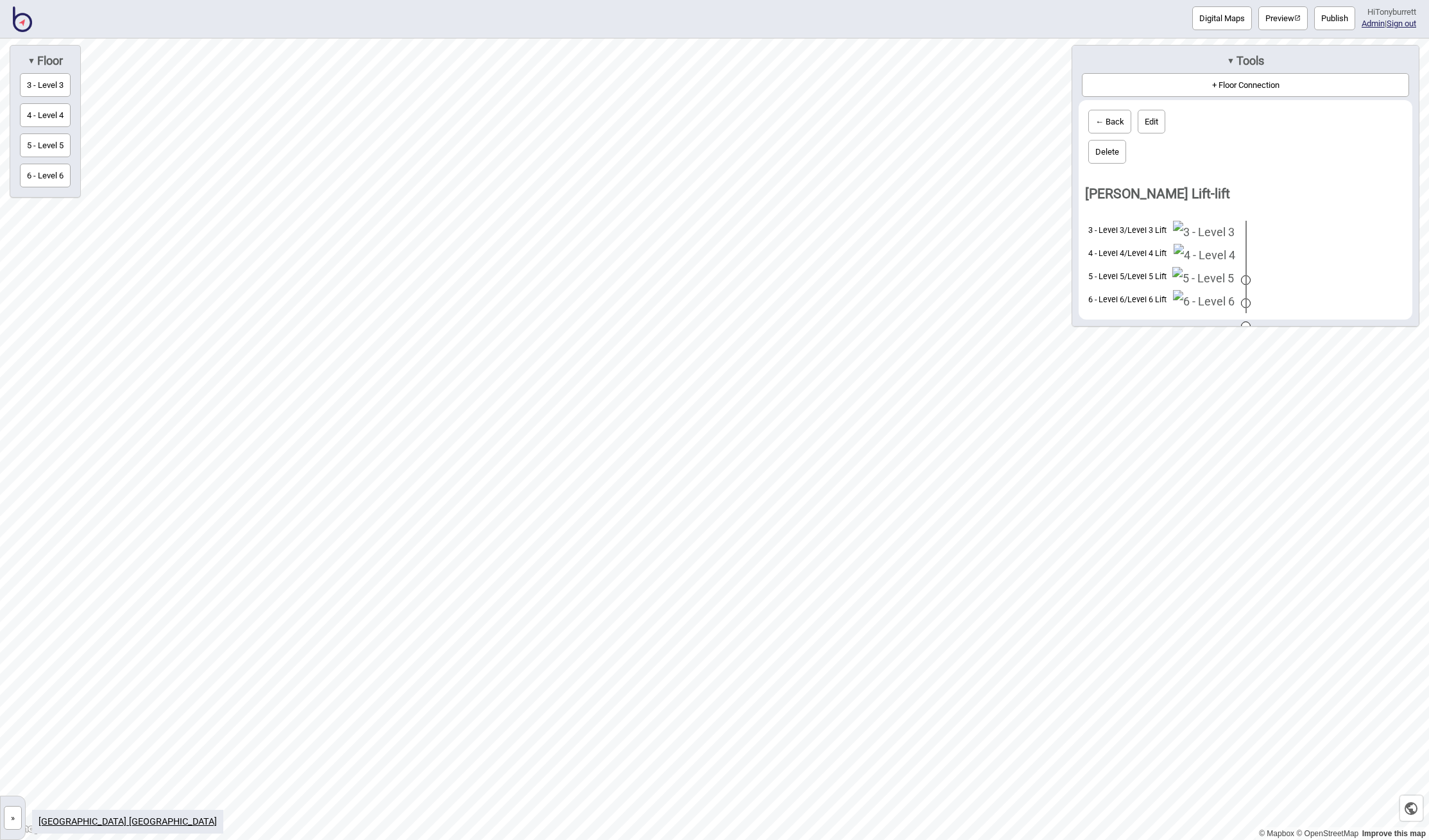
click at [1115, 118] on button "← Back" at bounding box center [1110, 122] width 43 height 24
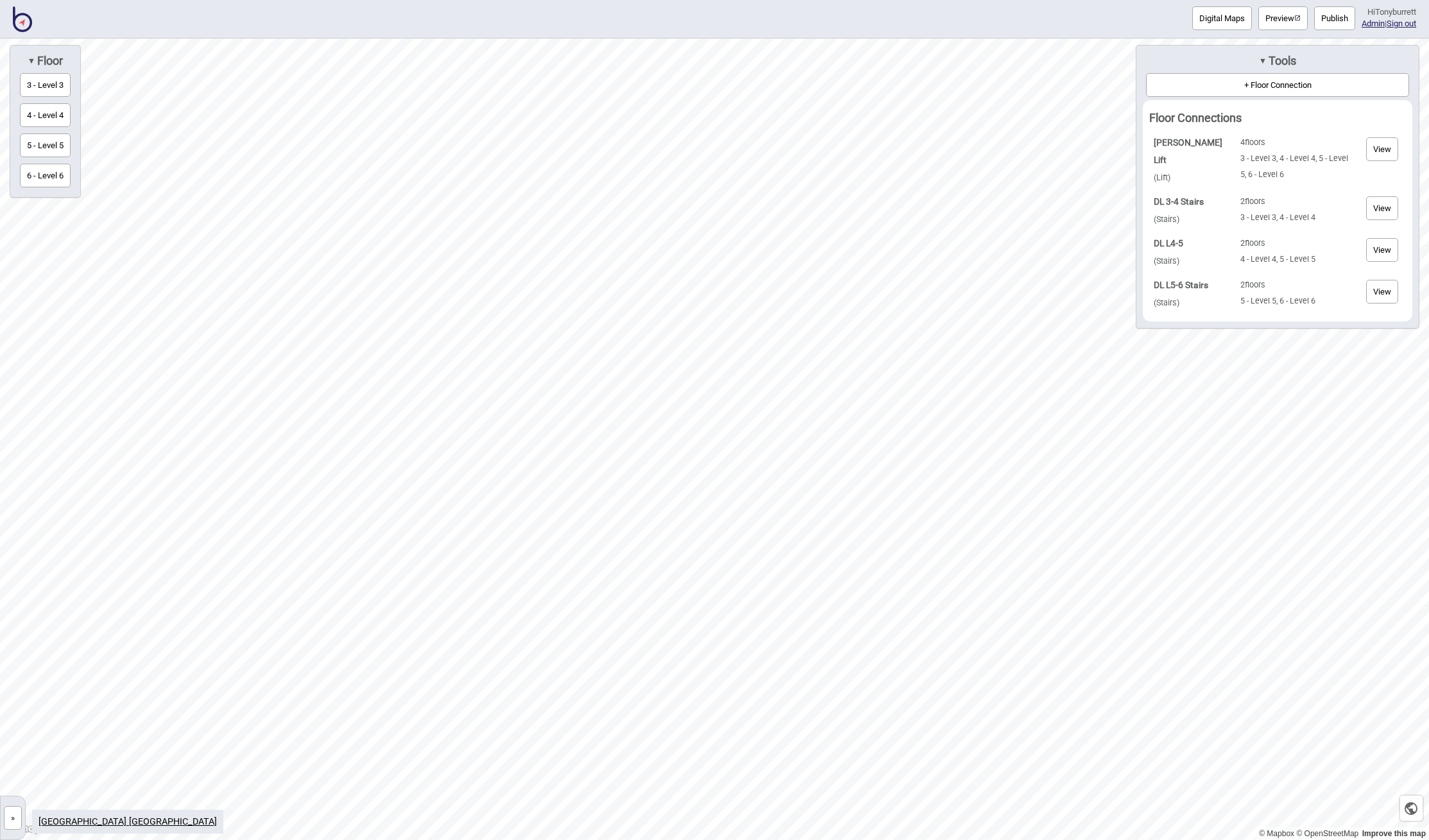
click at [12, 815] on button "»" at bounding box center [13, 818] width 18 height 24
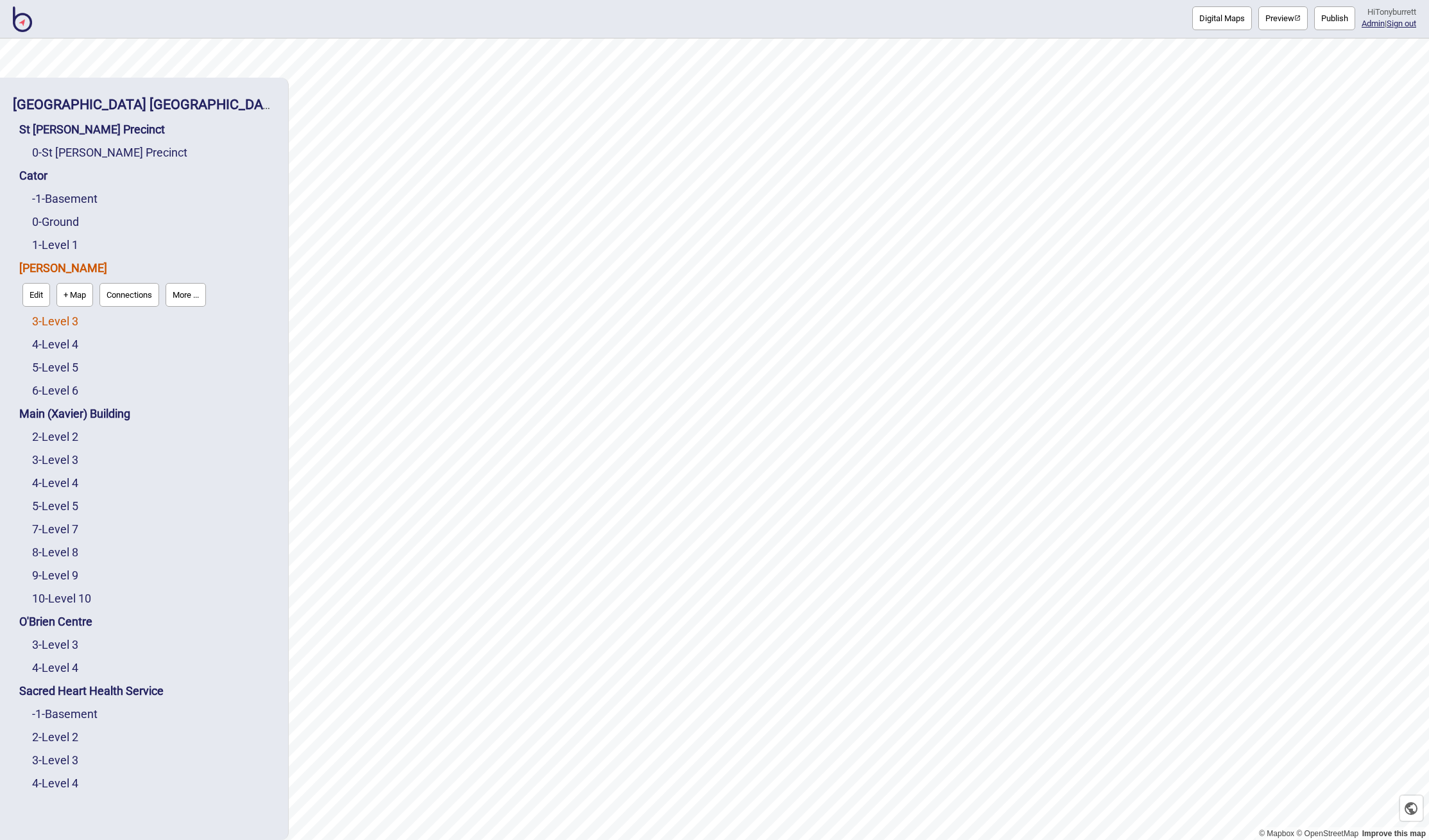
click at [56, 325] on link "3 - Level 3" at bounding box center [55, 321] width 46 height 14
click at [54, 322] on button "Edit" at bounding box center [49, 318] width 27 height 24
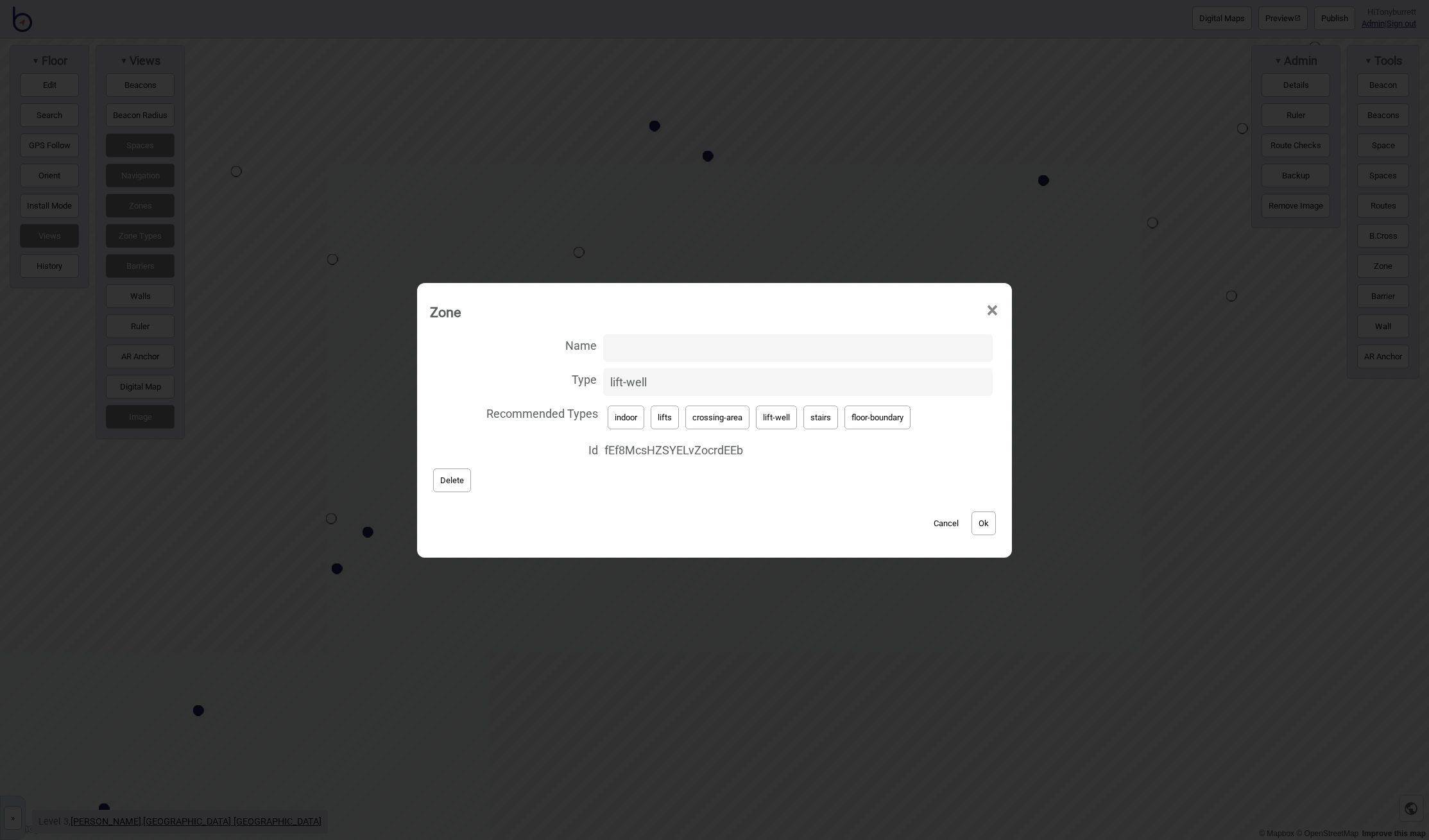
click at [628, 346] on input "Name" at bounding box center [798, 348] width 390 height 27
drag, startPoint x: 680, startPoint y: 346, endPoint x: 580, endPoint y: 338, distance: 100.3
click at [580, 338] on label "Name [PERSON_NAME] Lift" at bounding box center [714, 348] width 569 height 34
click at [603, 338] on input "[PERSON_NAME] Lift" at bounding box center [798, 348] width 390 height 27
type input "[PERSON_NAME] Lift"
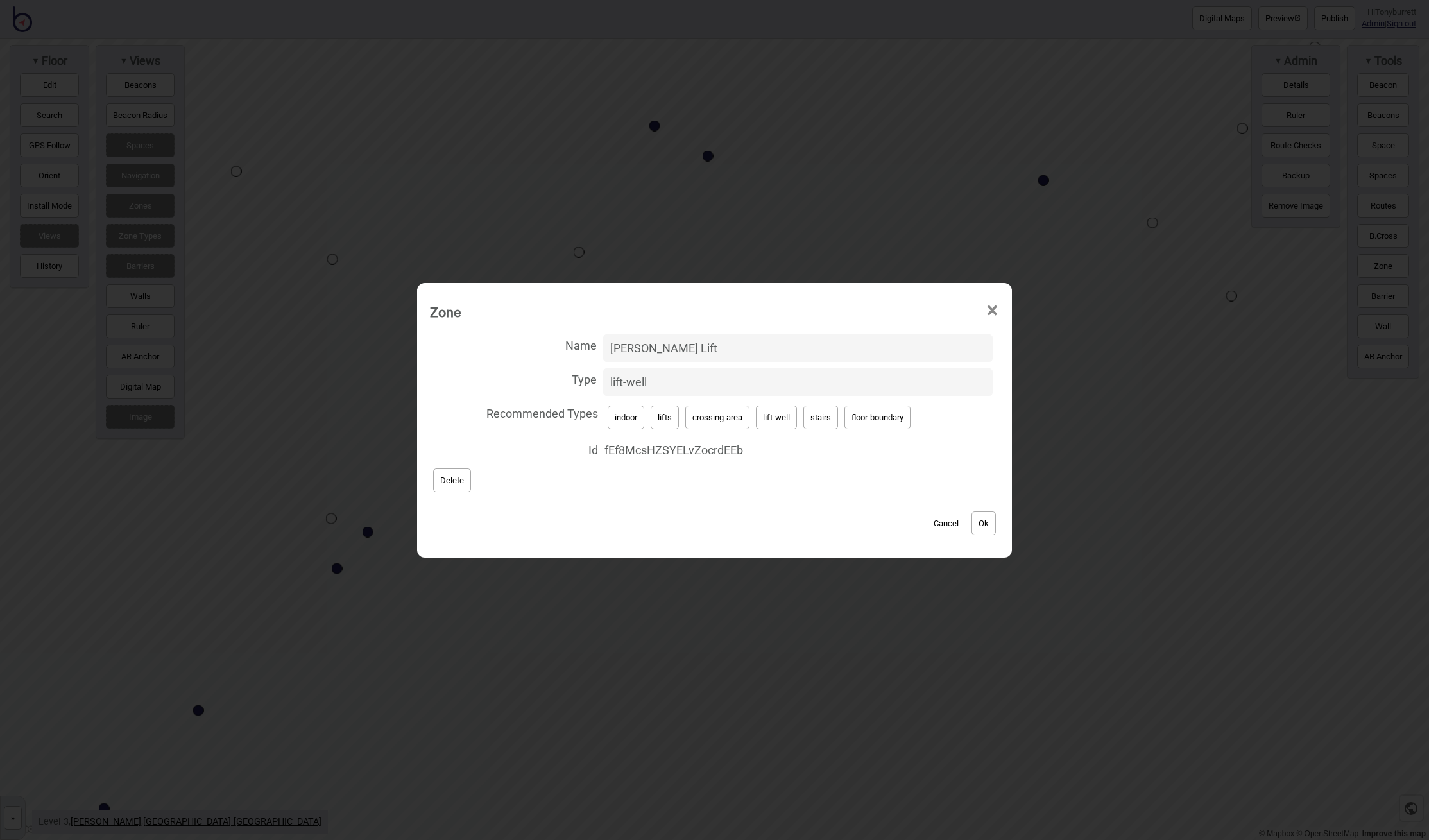
click at [996, 523] on button "Ok" at bounding box center [984, 523] width 25 height 24
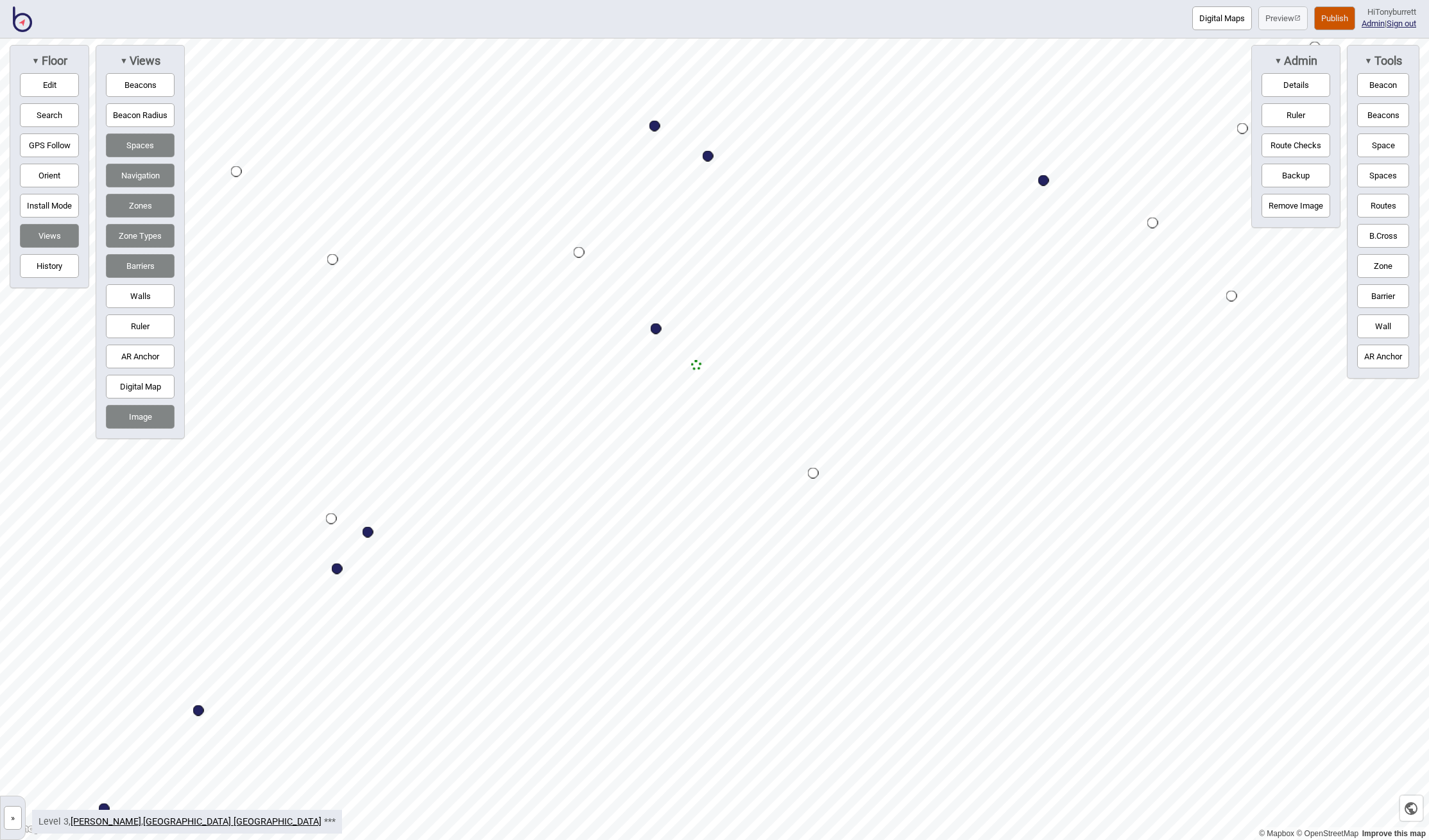
click at [17, 813] on button "»" at bounding box center [13, 818] width 18 height 24
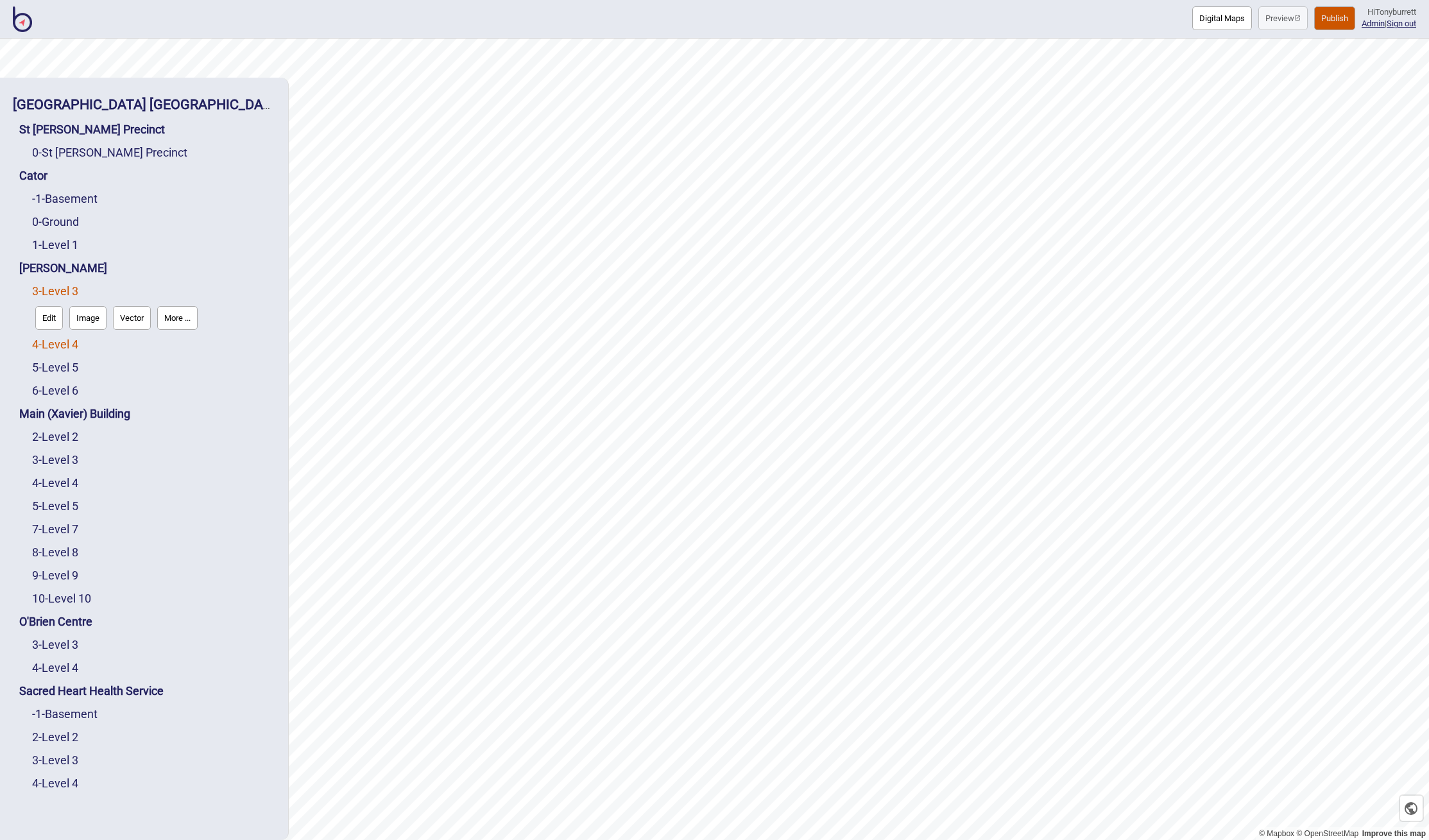
click at [68, 342] on link "4 - Level 4" at bounding box center [55, 345] width 46 height 14
click at [53, 344] on button "Edit" at bounding box center [49, 341] width 27 height 24
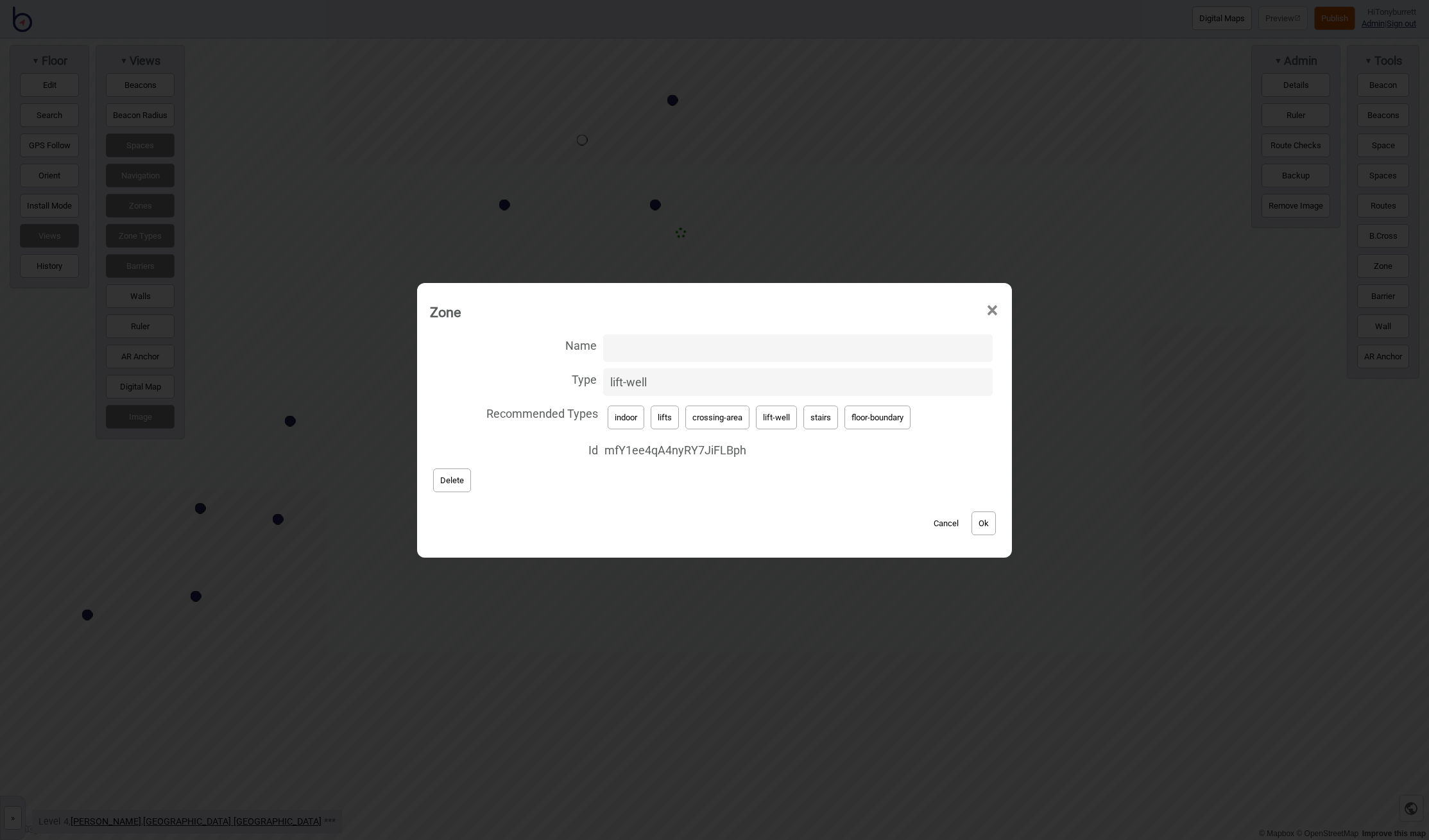
click at [677, 342] on input "Name" at bounding box center [798, 348] width 390 height 27
paste input "[PERSON_NAME] Lift"
type input "[PERSON_NAME] Lift"
click at [992, 528] on button "Ok" at bounding box center [984, 523] width 25 height 24
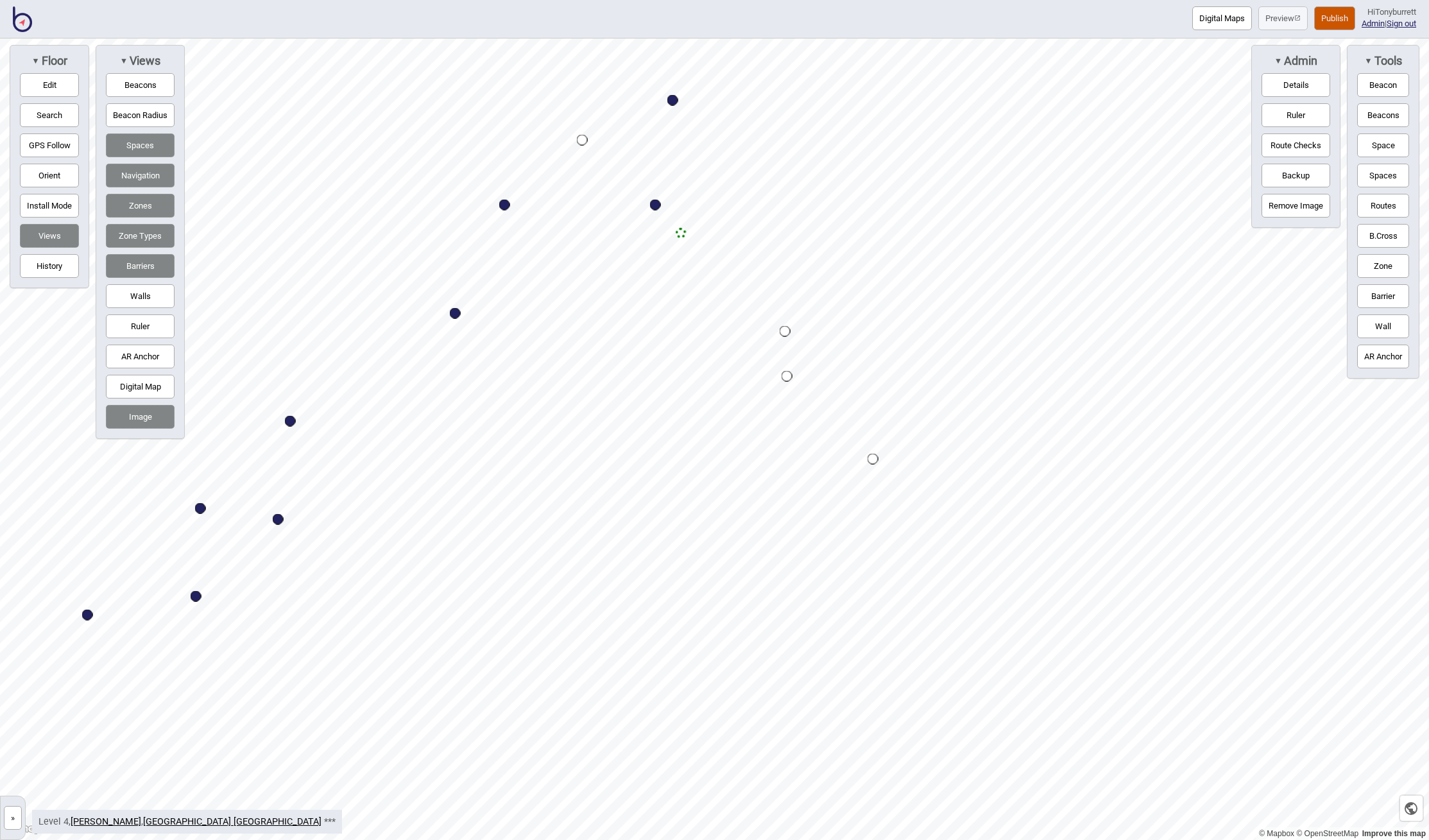
click at [10, 814] on button "»" at bounding box center [13, 818] width 18 height 24
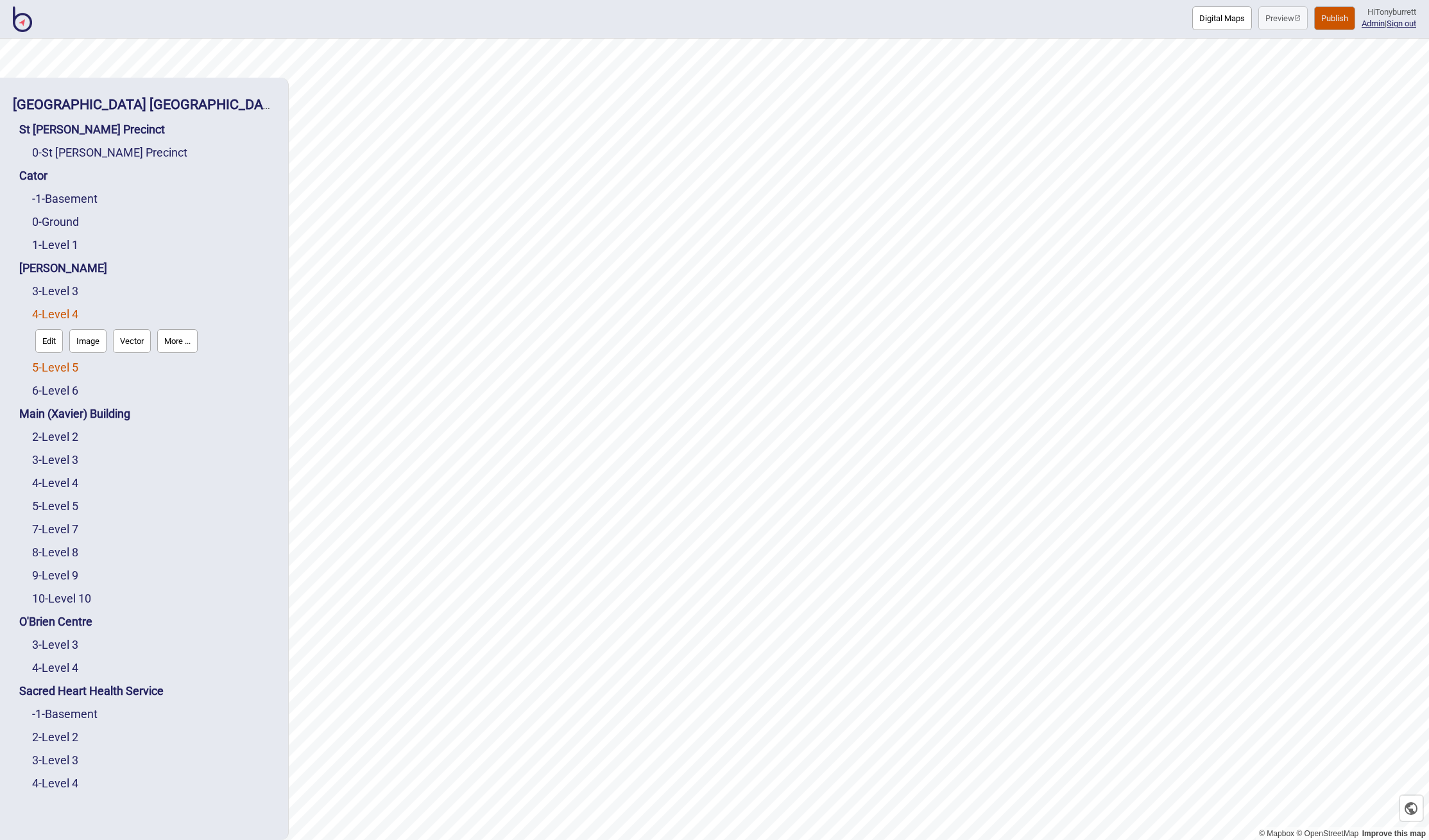
click at [54, 367] on link "5 - Level 5" at bounding box center [55, 368] width 46 height 14
click at [49, 368] on button "Edit" at bounding box center [49, 364] width 27 height 24
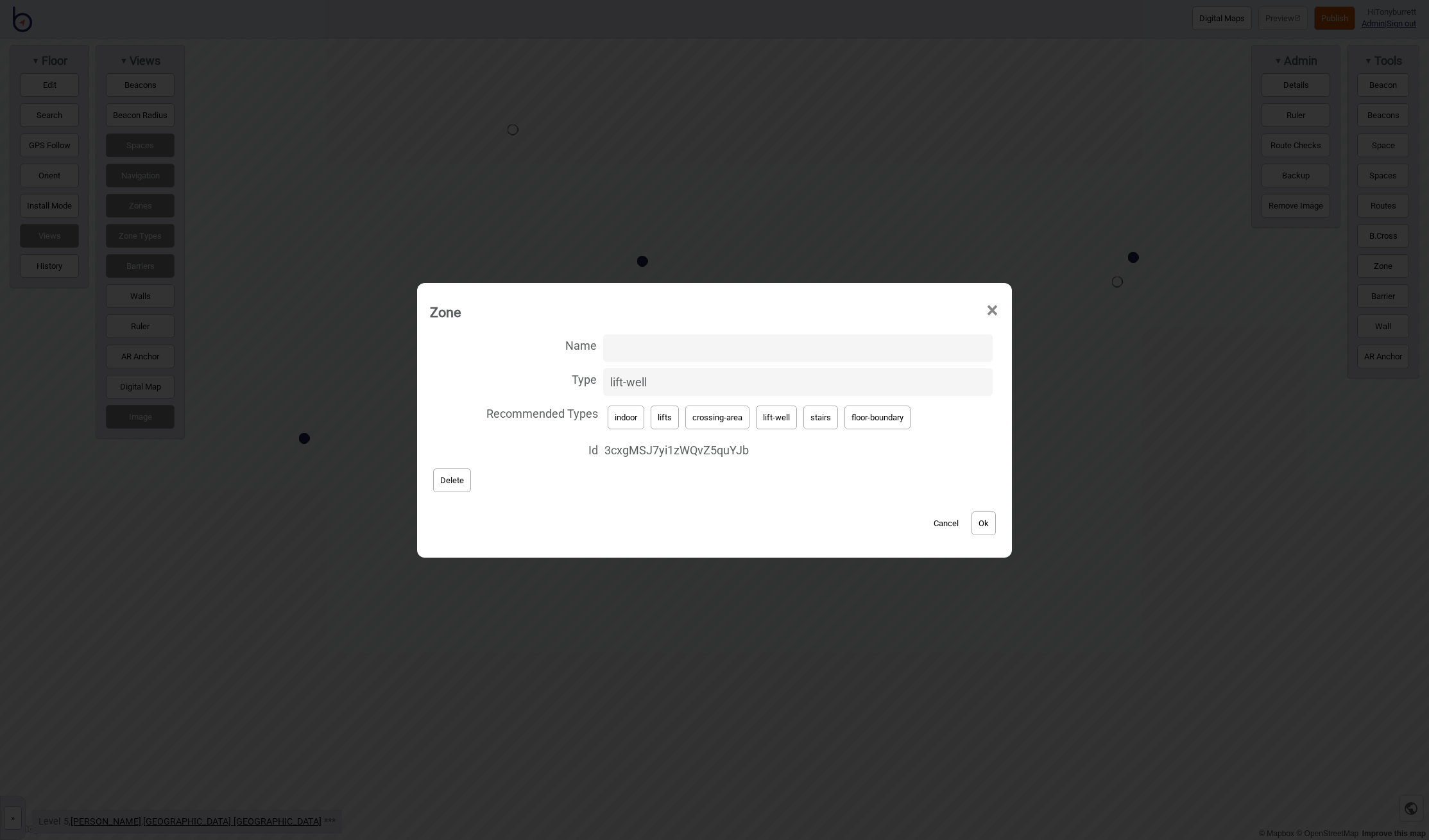
drag, startPoint x: 666, startPoint y: 381, endPoint x: 575, endPoint y: 380, distance: 91.0
click at [575, 380] on label "Type lift-well" at bounding box center [714, 382] width 569 height 34
click at [603, 380] on input "lift-well" at bounding box center [798, 382] width 390 height 27
click at [674, 349] on input "Name" at bounding box center [798, 348] width 390 height 27
paste input "[PERSON_NAME] Lift"
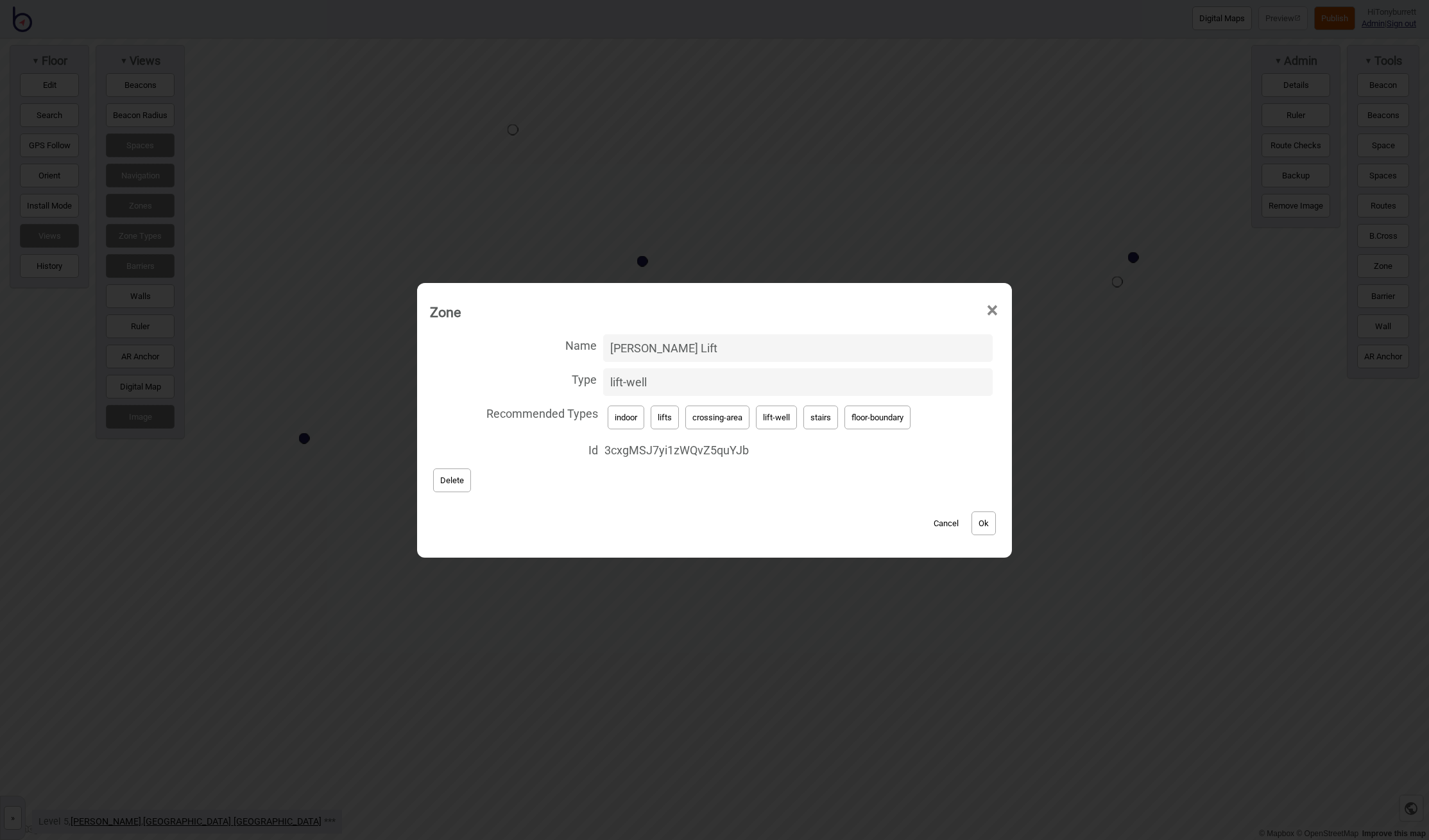
type input "[PERSON_NAME] Lift"
click at [980, 526] on button "Ok" at bounding box center [984, 523] width 25 height 24
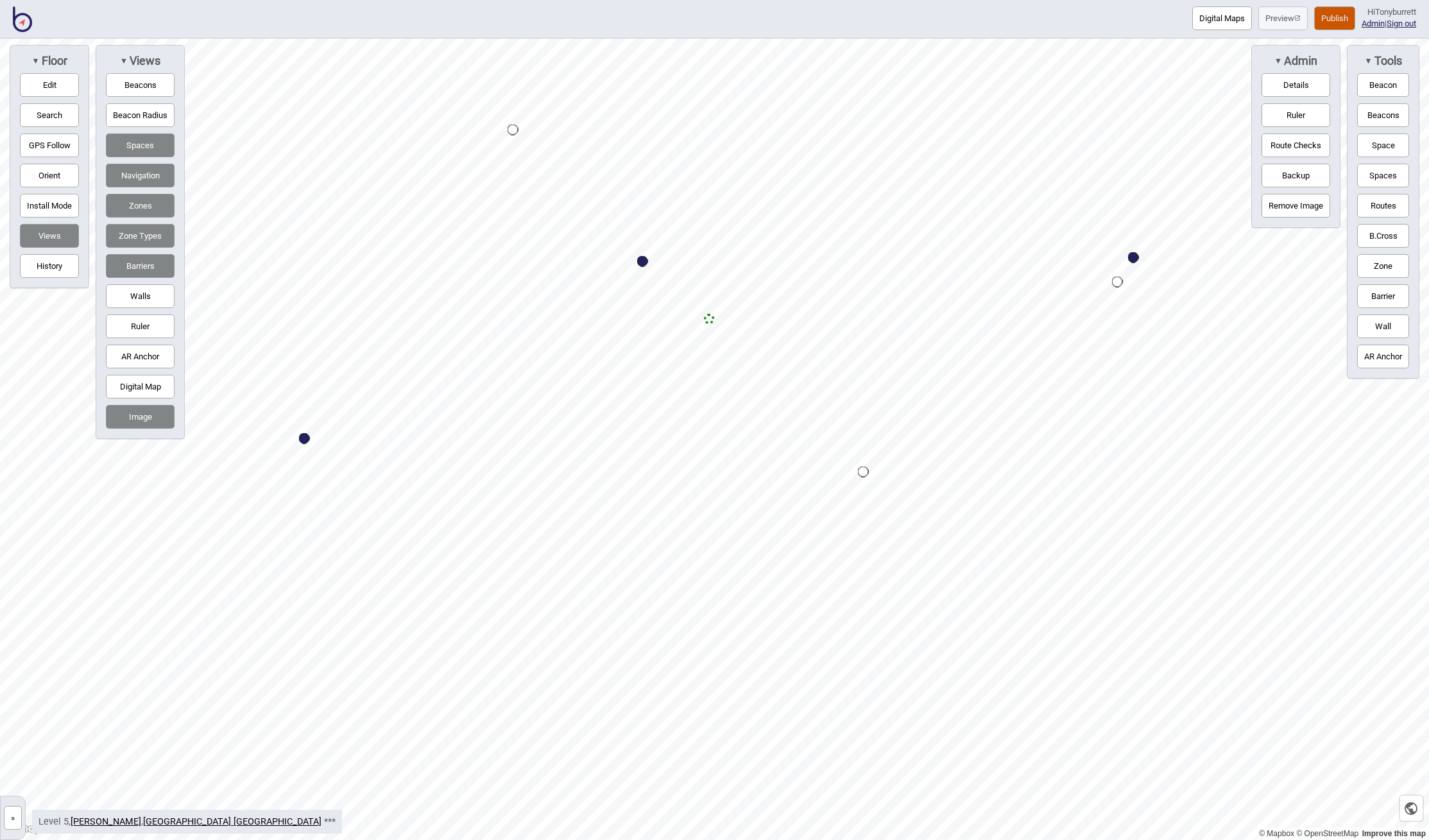
drag, startPoint x: 16, startPoint y: 812, endPoint x: 26, endPoint y: 800, distance: 15.6
click at [17, 811] on button "»" at bounding box center [13, 818] width 18 height 24
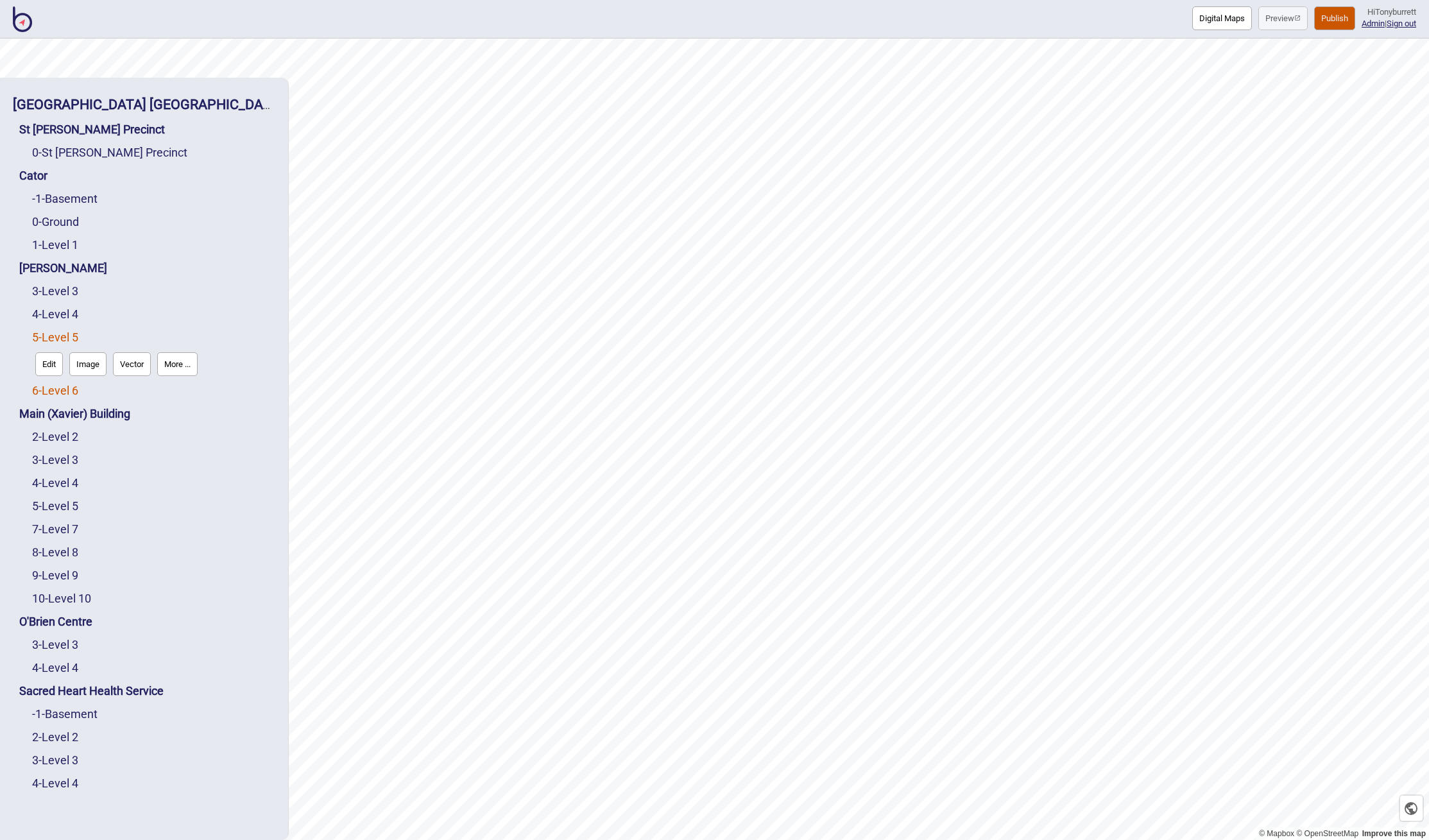
click at [64, 386] on link "6 - Level 6" at bounding box center [55, 391] width 46 height 14
click at [56, 387] on button "Edit" at bounding box center [49, 387] width 27 height 24
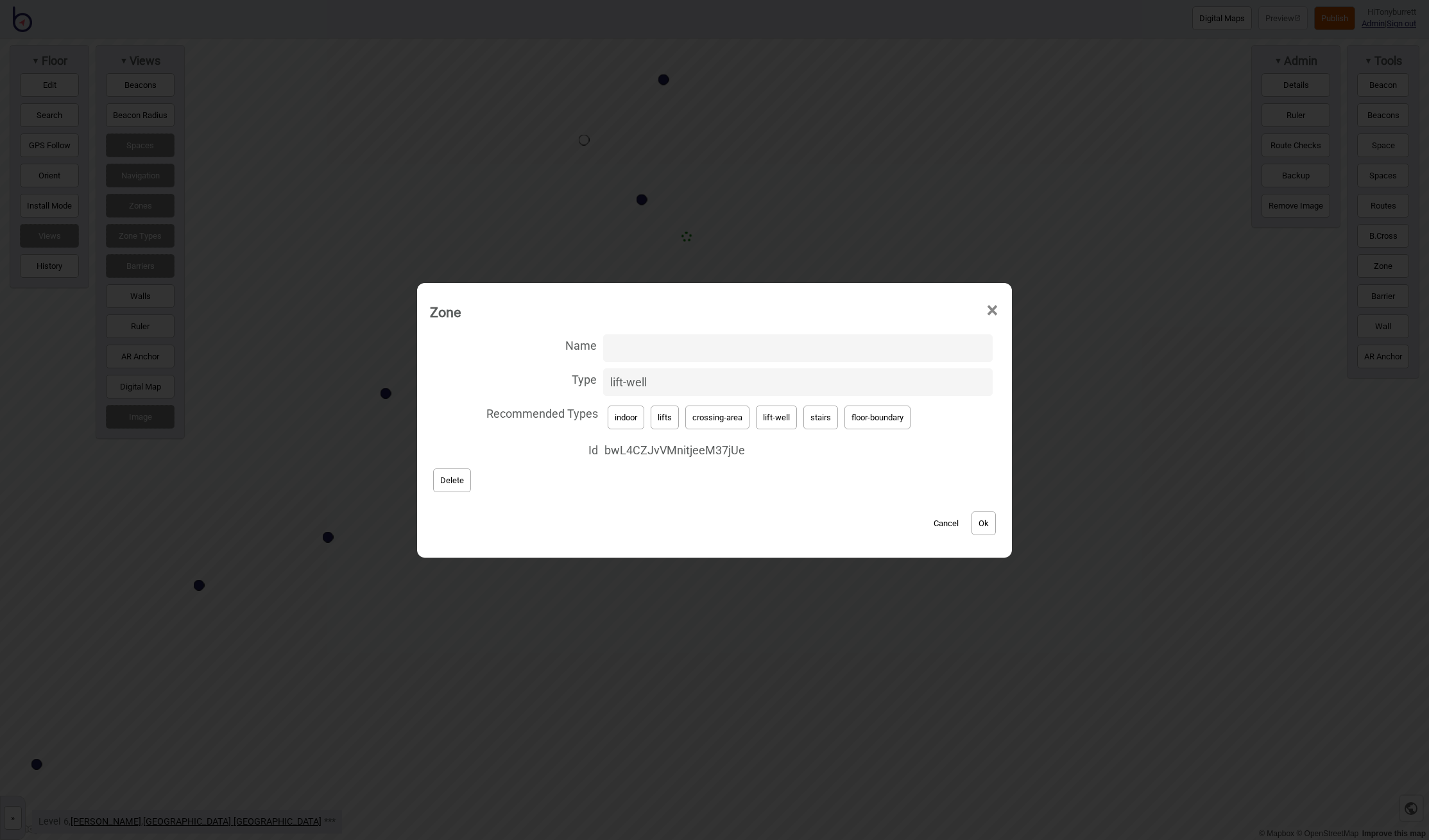
click at [629, 342] on input "Name" at bounding box center [798, 348] width 390 height 27
paste input "[PERSON_NAME] Lift"
type input "[PERSON_NAME] Lift"
click at [990, 523] on button "Ok" at bounding box center [984, 523] width 25 height 24
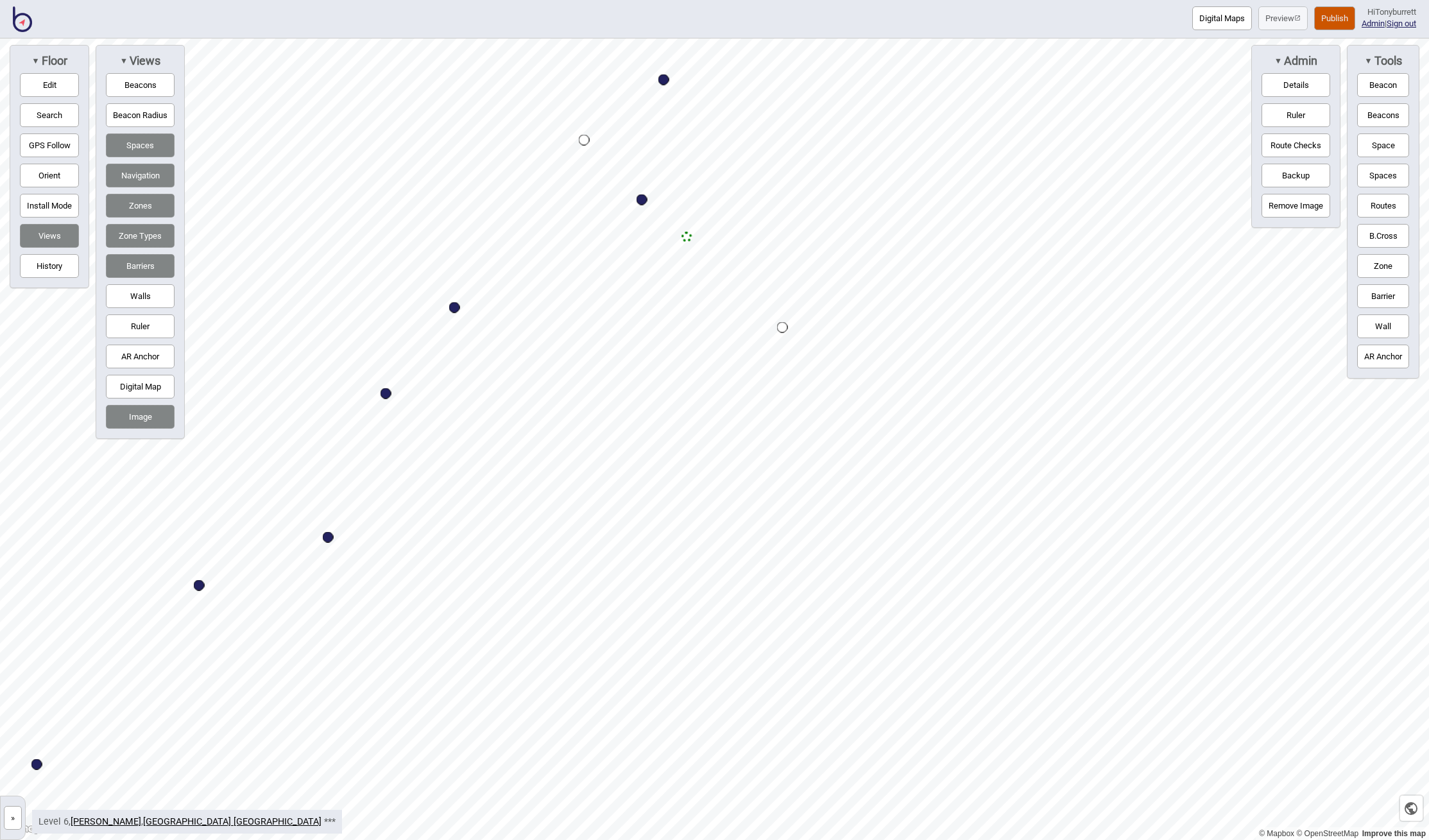
click at [1322, 15] on button "Publish" at bounding box center [1335, 19] width 41 height 24
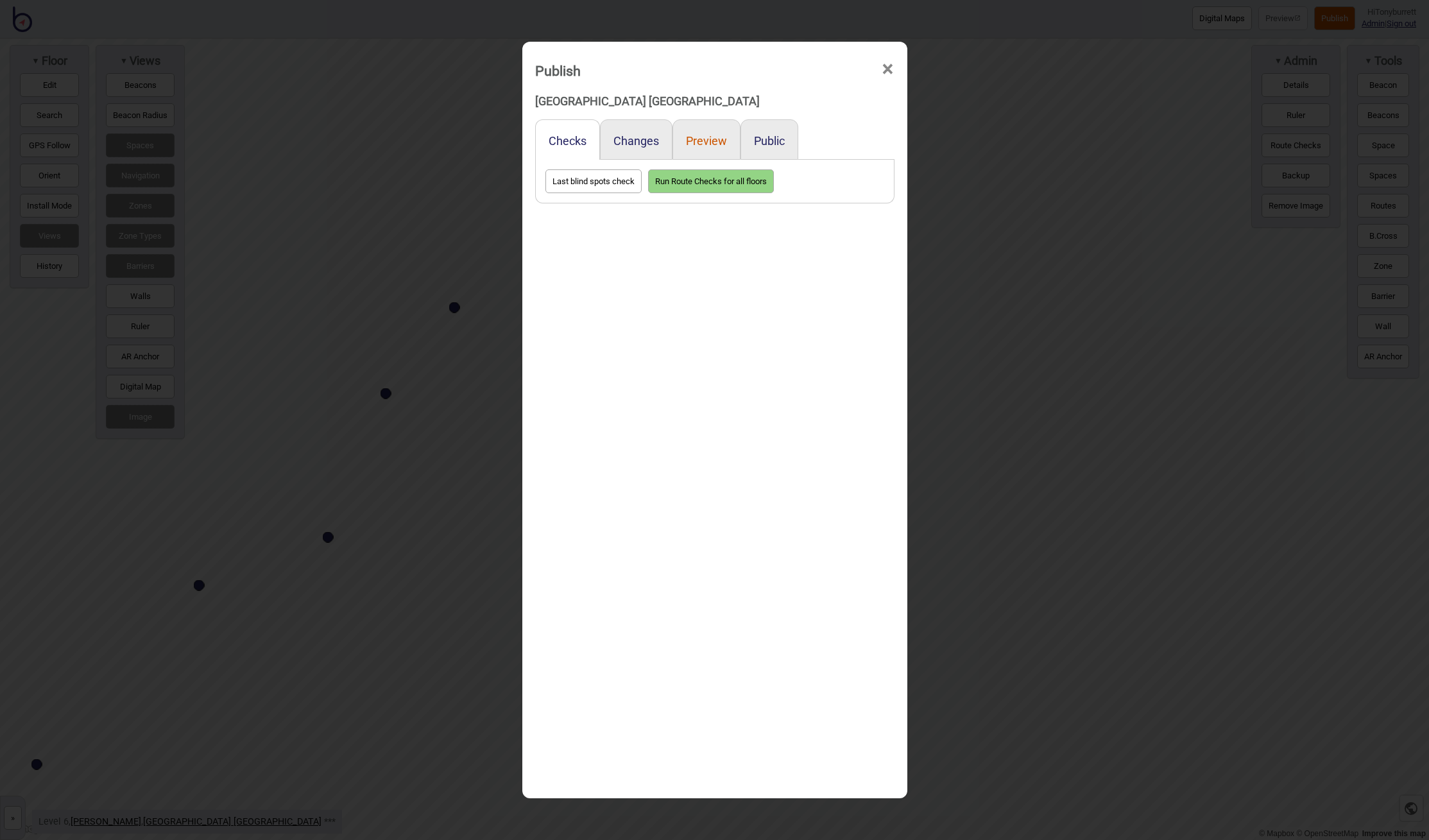
click at [693, 141] on button "Preview" at bounding box center [706, 141] width 41 height 14
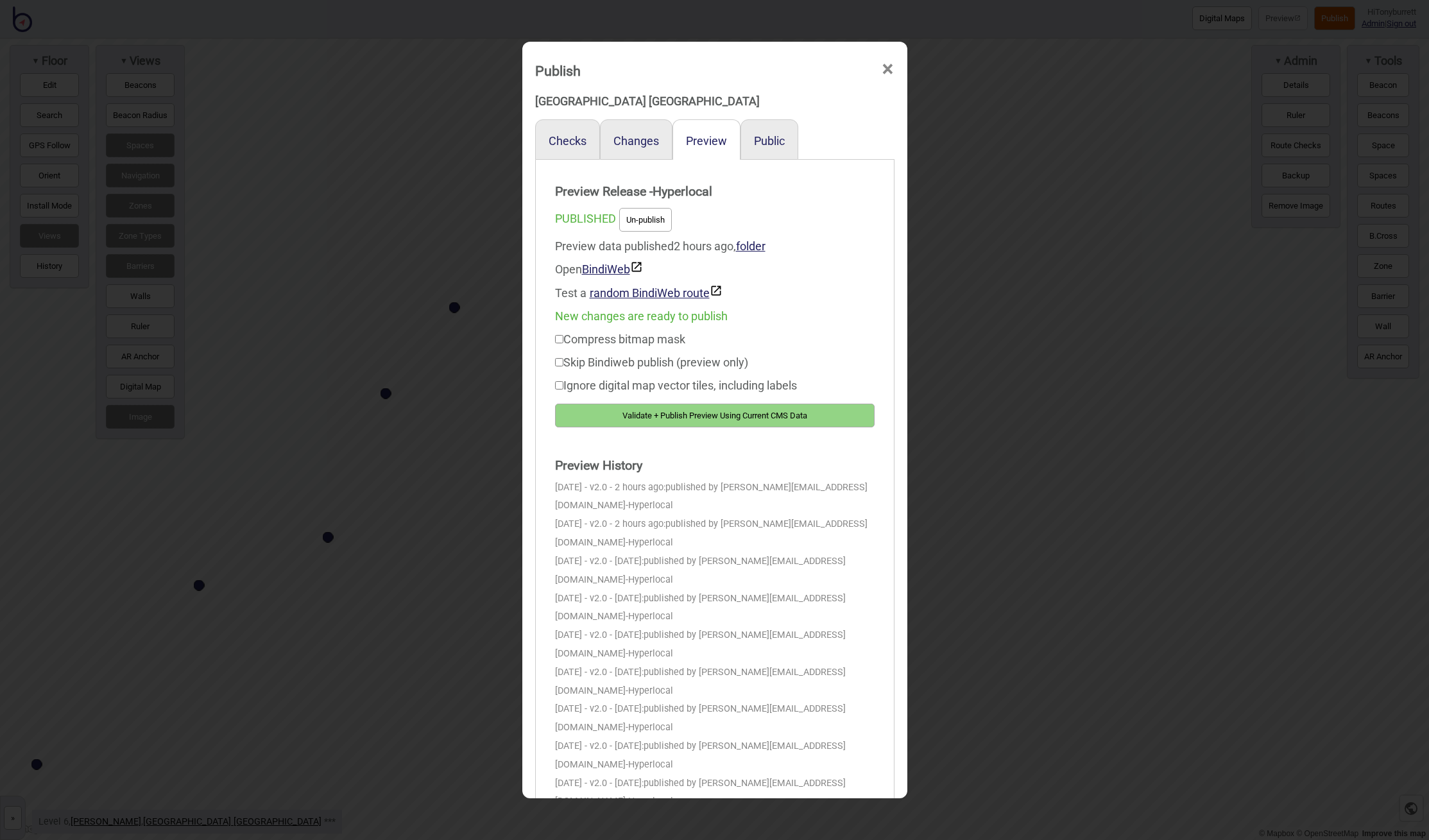
click at [675, 407] on button "Validate + Publish Preview Using Current CMS Data" at bounding box center [715, 415] width 320 height 24
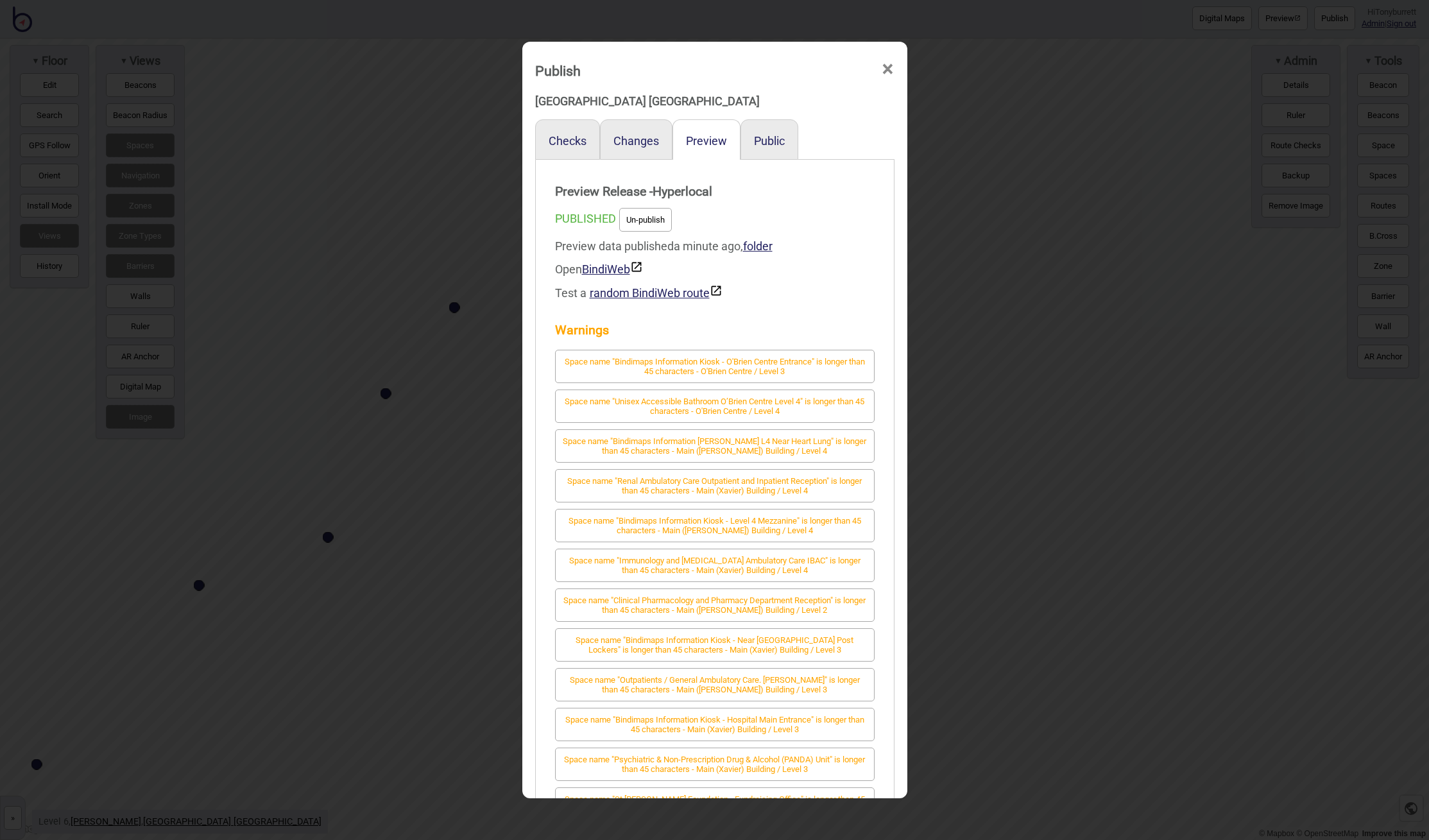
click at [892, 74] on span "×" at bounding box center [888, 70] width 14 height 43
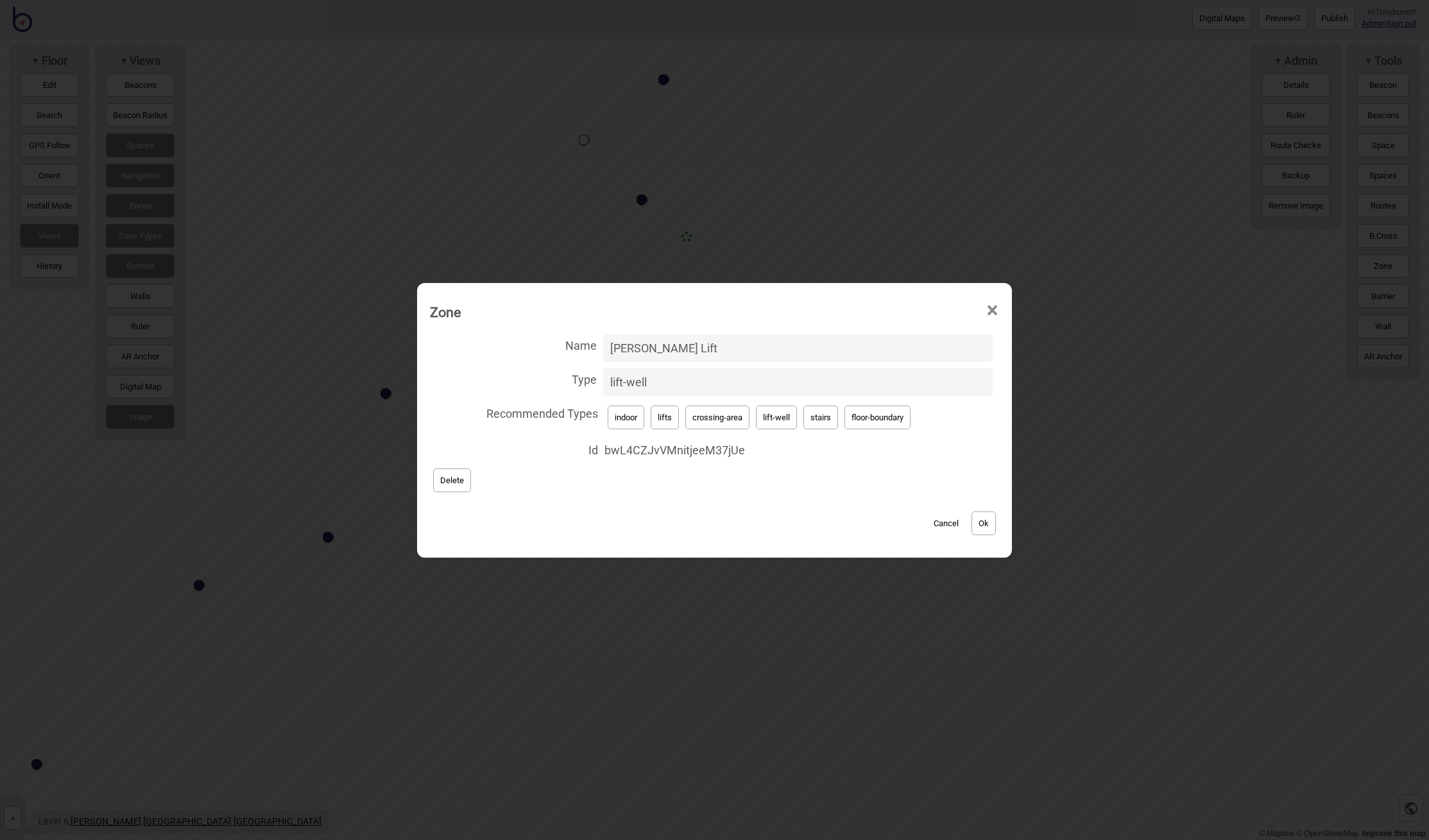
click at [990, 311] on span "×" at bounding box center [992, 311] width 14 height 43
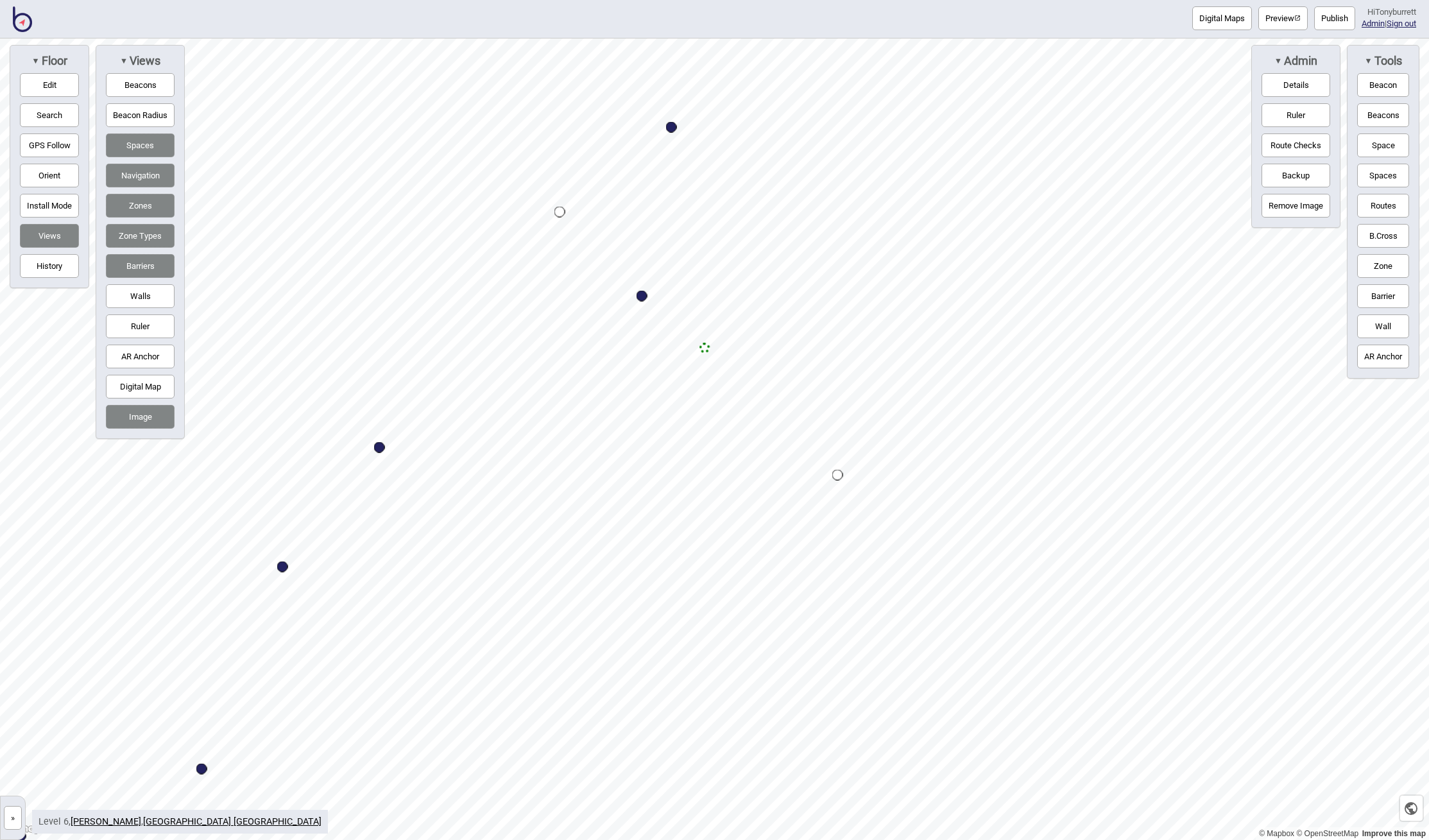
click at [14, 819] on button "»" at bounding box center [13, 818] width 18 height 24
